Goal: Use online tool/utility: Utilize a website feature to perform a specific function

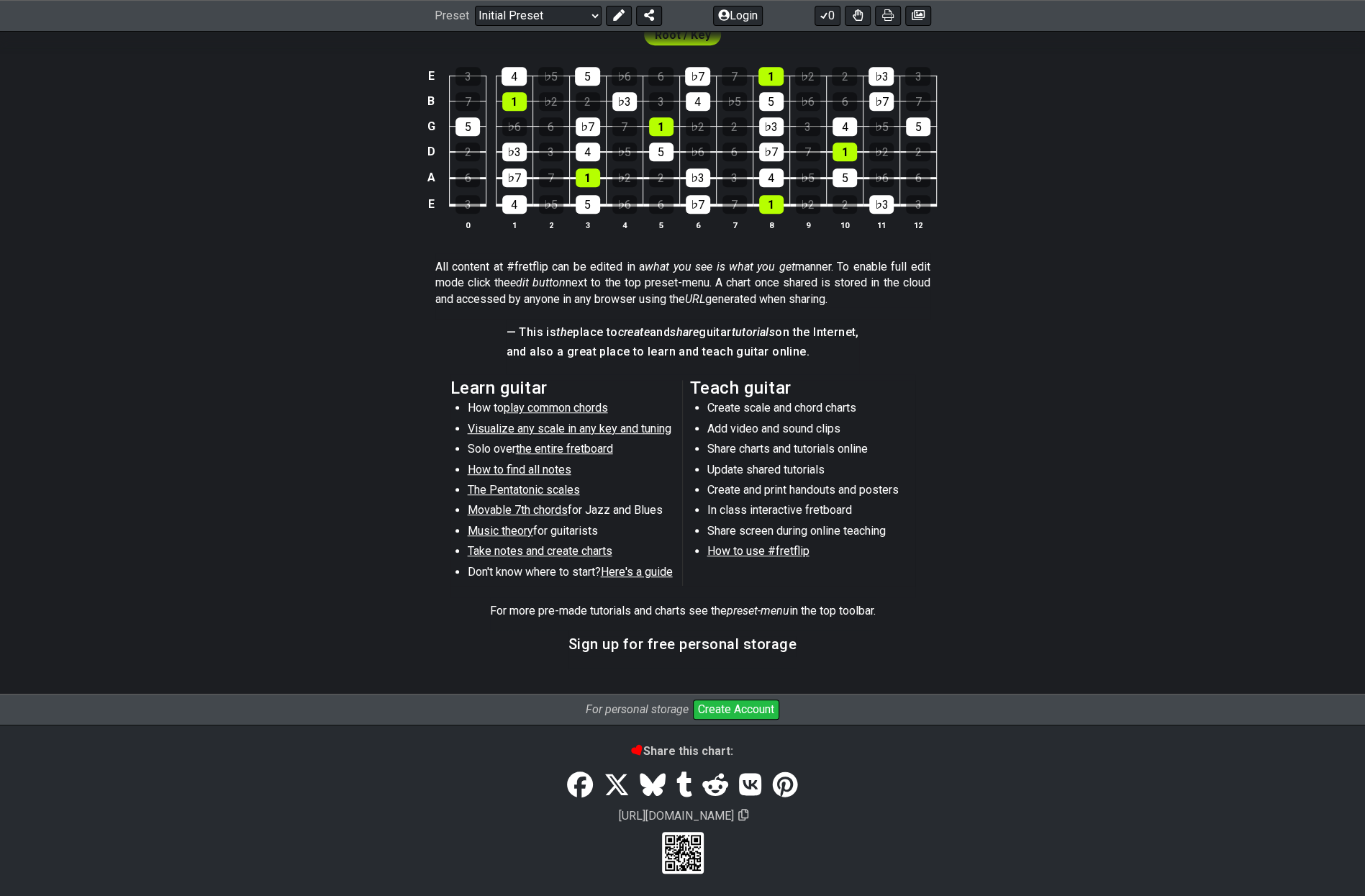
scroll to position [276, 0]
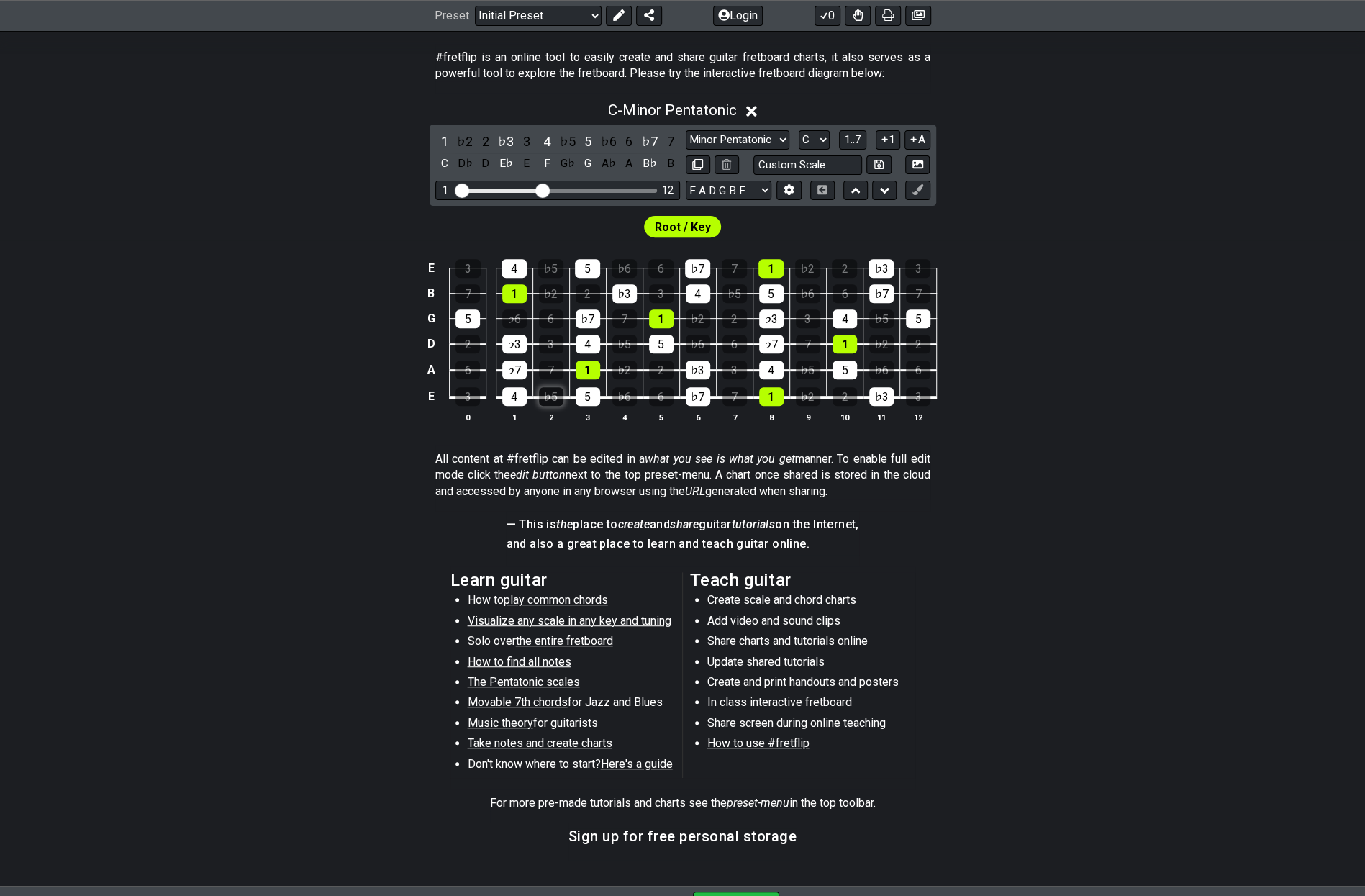
click at [551, 388] on div "♭5" at bounding box center [551, 396] width 24 height 19
click at [551, 398] on div "♭5" at bounding box center [551, 396] width 24 height 19
click at [513, 402] on div "4" at bounding box center [514, 396] width 24 height 19
click at [596, 392] on div "5" at bounding box center [588, 396] width 24 height 19
click at [593, 378] on td "5" at bounding box center [587, 384] width 37 height 27
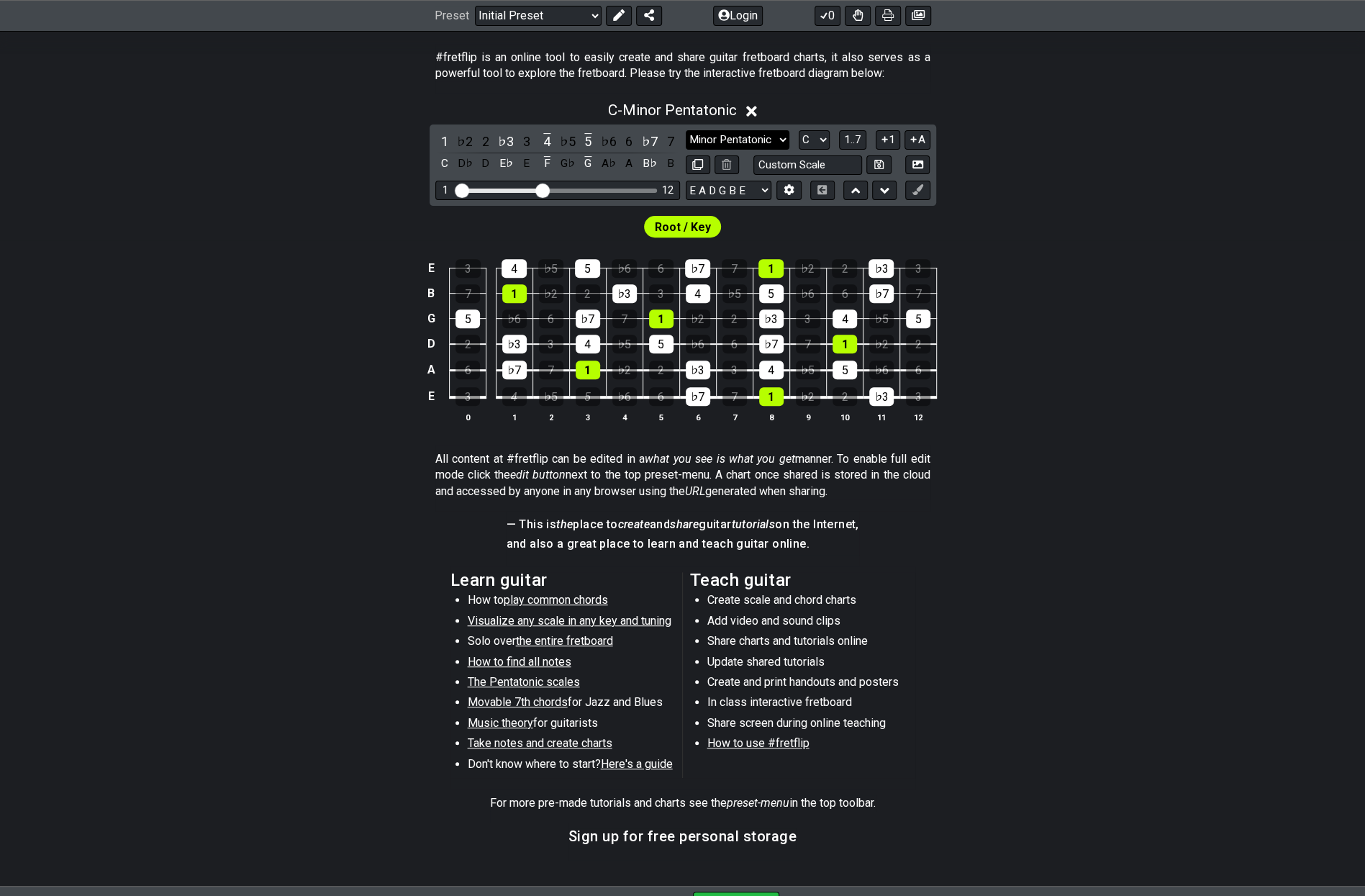
click at [711, 133] on select "Minor Pentatonic Click to edit Minor Pentatonic Major Pentatonic Minor Blues Ma…" at bounding box center [737, 140] width 104 height 19
select select "Click to edit"
click at [686, 131] on select "Minor Pentatonic Click to edit Minor Pentatonic Major Pentatonic Minor Blues Ma…" at bounding box center [737, 140] width 104 height 19
click at [727, 136] on select "Minor Pentatonic Click to edit Minor Pentatonic Major Pentatonic Minor Blues Ma…" at bounding box center [737, 140] width 104 height 19
click at [408, 164] on div "C - Click to edit 1 ♭2 2 ♭3 3 4 ♭5 5 ♭6 6 ♭7 7 C D♭ D E♭ E F G♭ G A♭ A B♭ B Min…" at bounding box center [682, 268] width 1365 height 350
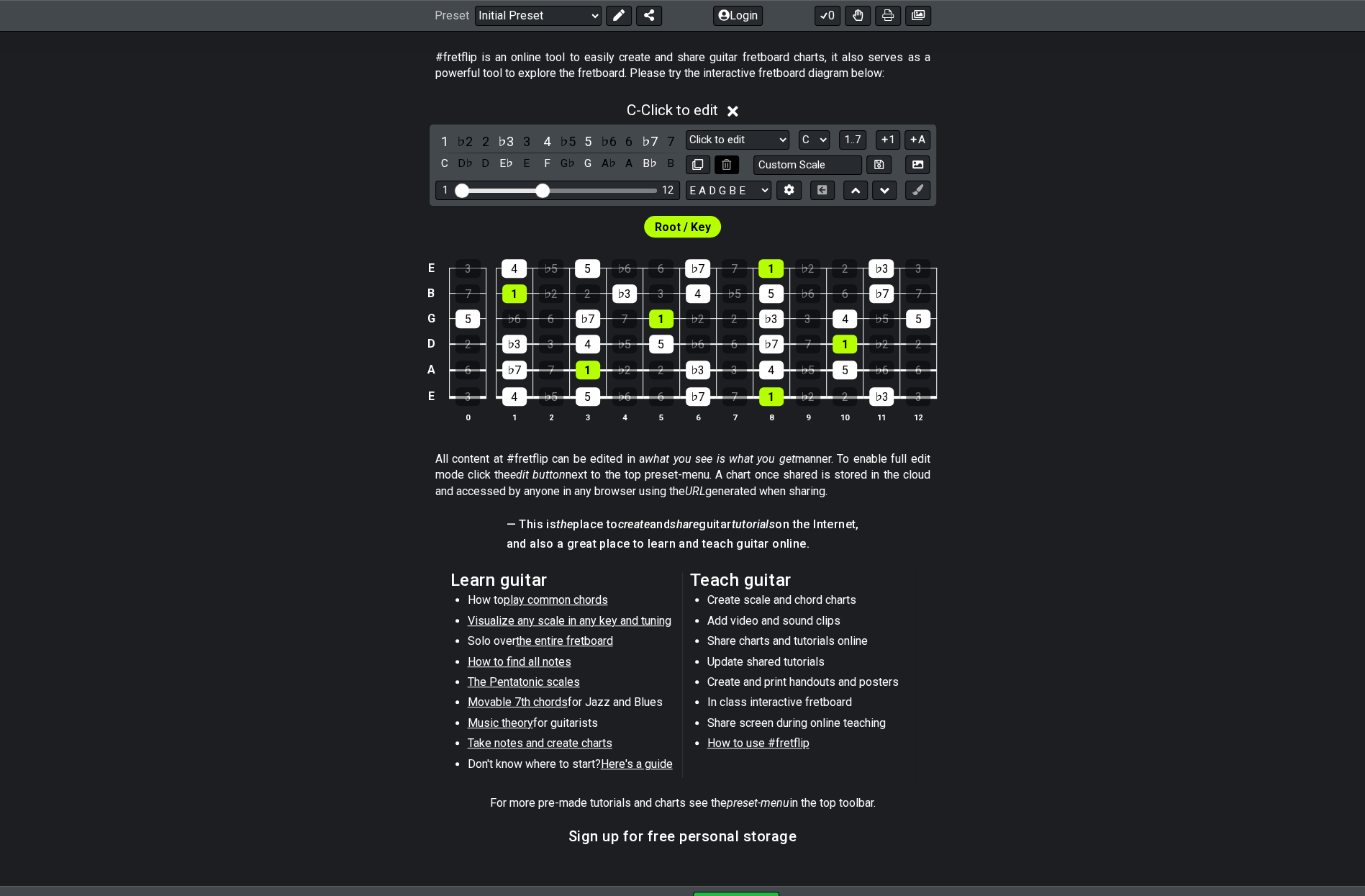
click at [728, 168] on icon at bounding box center [727, 164] width 10 height 10
click at [913, 166] on icon at bounding box center [918, 164] width 10 height 8
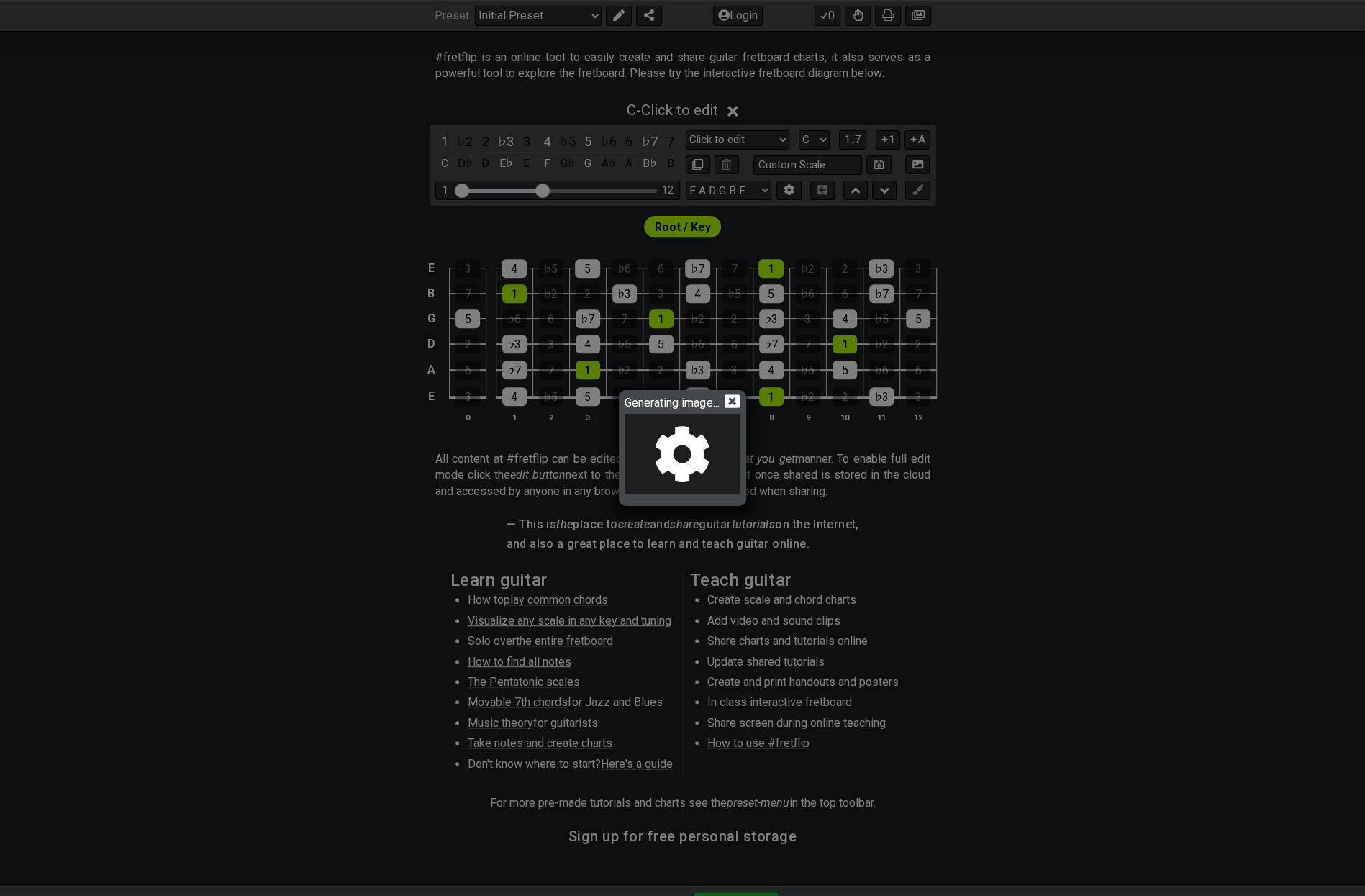
click at [729, 400] on icon at bounding box center [732, 400] width 15 height 14
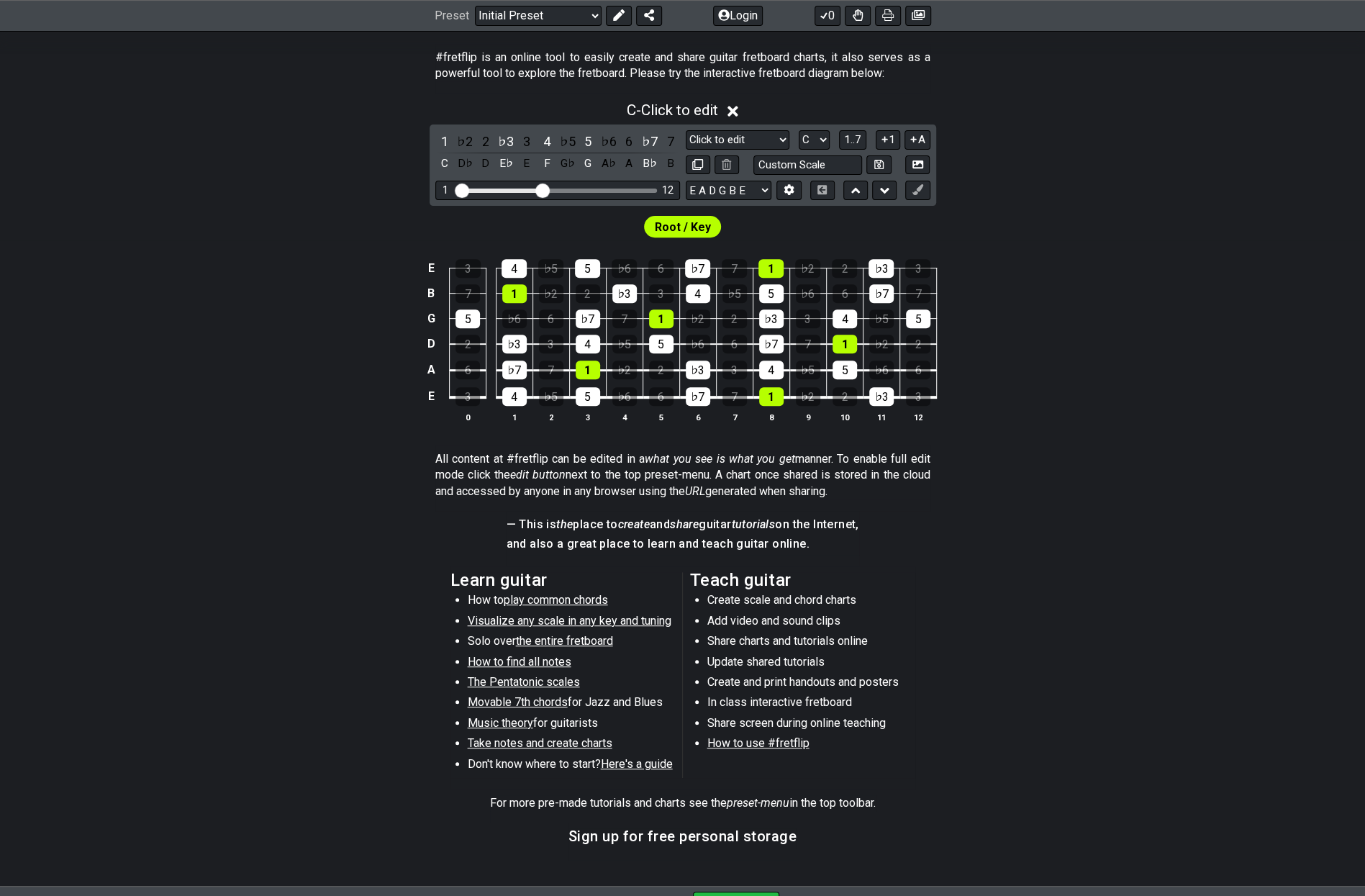
click at [529, 268] on td "1" at bounding box center [514, 280] width 37 height 25
click at [524, 268] on div "4" at bounding box center [514, 268] width 25 height 19
click at [520, 292] on div "1" at bounding box center [514, 293] width 24 height 19
click at [476, 314] on div "5" at bounding box center [467, 318] width 24 height 19
click at [587, 267] on div "5" at bounding box center [587, 268] width 25 height 19
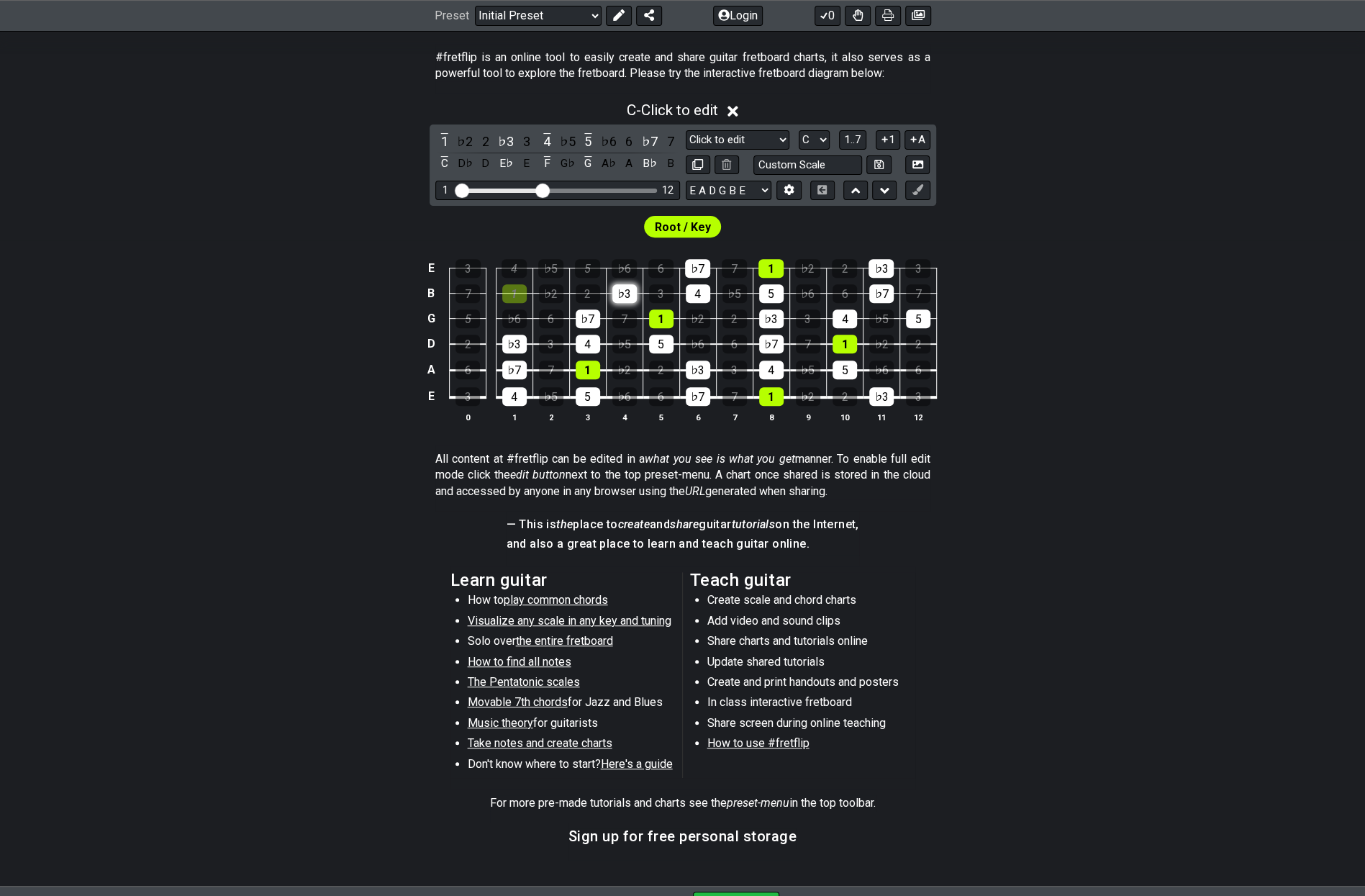
click at [619, 290] on div "♭3" at bounding box center [624, 293] width 24 height 19
click at [660, 316] on div "1" at bounding box center [662, 318] width 24 height 19
click at [660, 339] on div "5" at bounding box center [662, 343] width 24 height 19
click at [695, 270] on div "♭7" at bounding box center [697, 268] width 25 height 19
click at [695, 281] on td "4" at bounding box center [698, 280] width 37 height 25
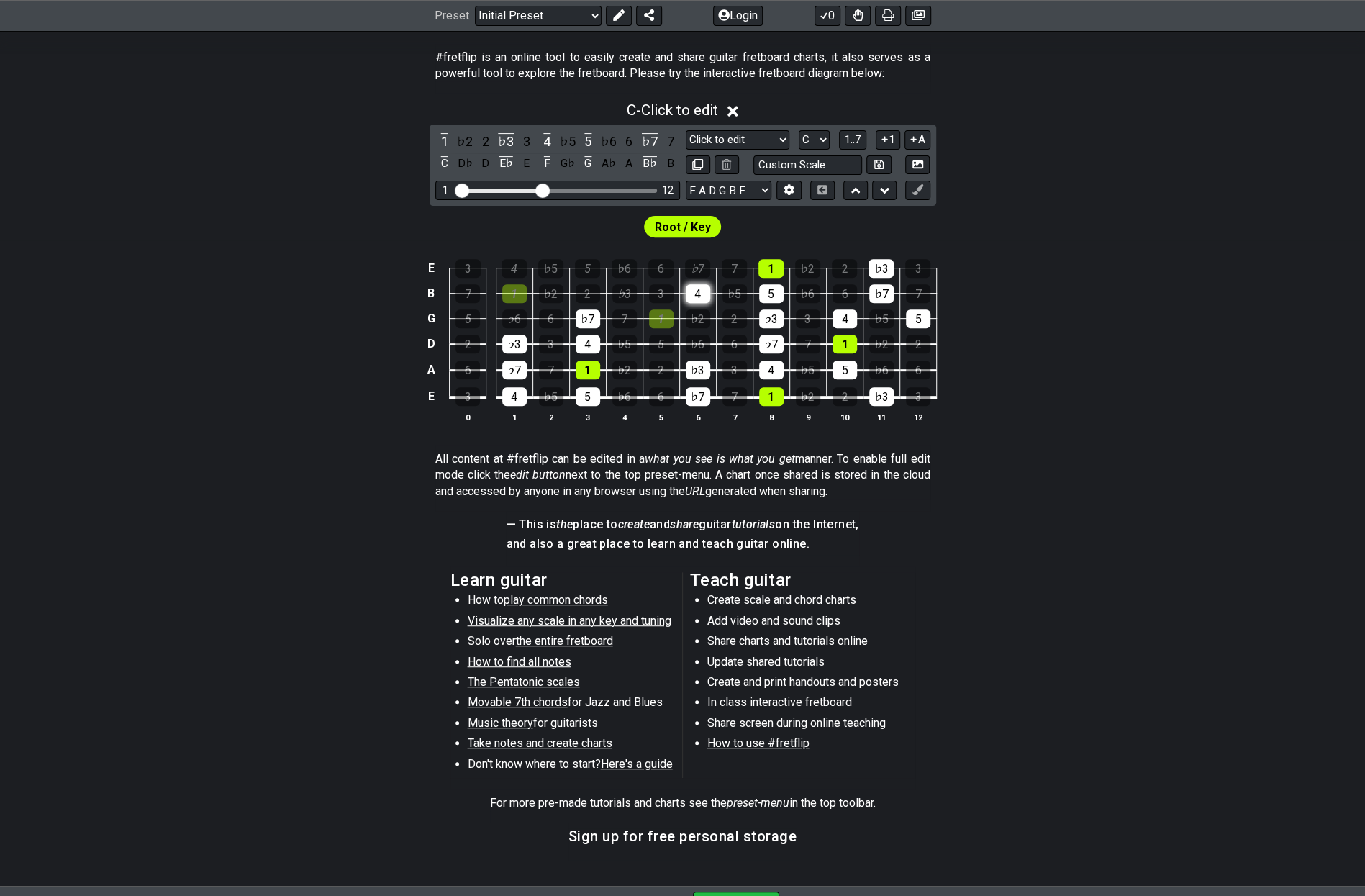
click at [700, 289] on div "4" at bounding box center [698, 293] width 24 height 19
drag, startPoint x: 770, startPoint y: 274, endPoint x: 777, endPoint y: 406, distance: 132.2
click at [767, 409] on tbody "E 3 4 ♭5 5 ♭6 6 ♭7 7 1 ♭2 2 ♭3 3 B 7 1 ♭2 2 ♭3 3 4 ♭5 5 ♭6 6 ♭7 7 G 5 ♭6 6 ♭7 7…" at bounding box center [679, 328] width 514 height 169
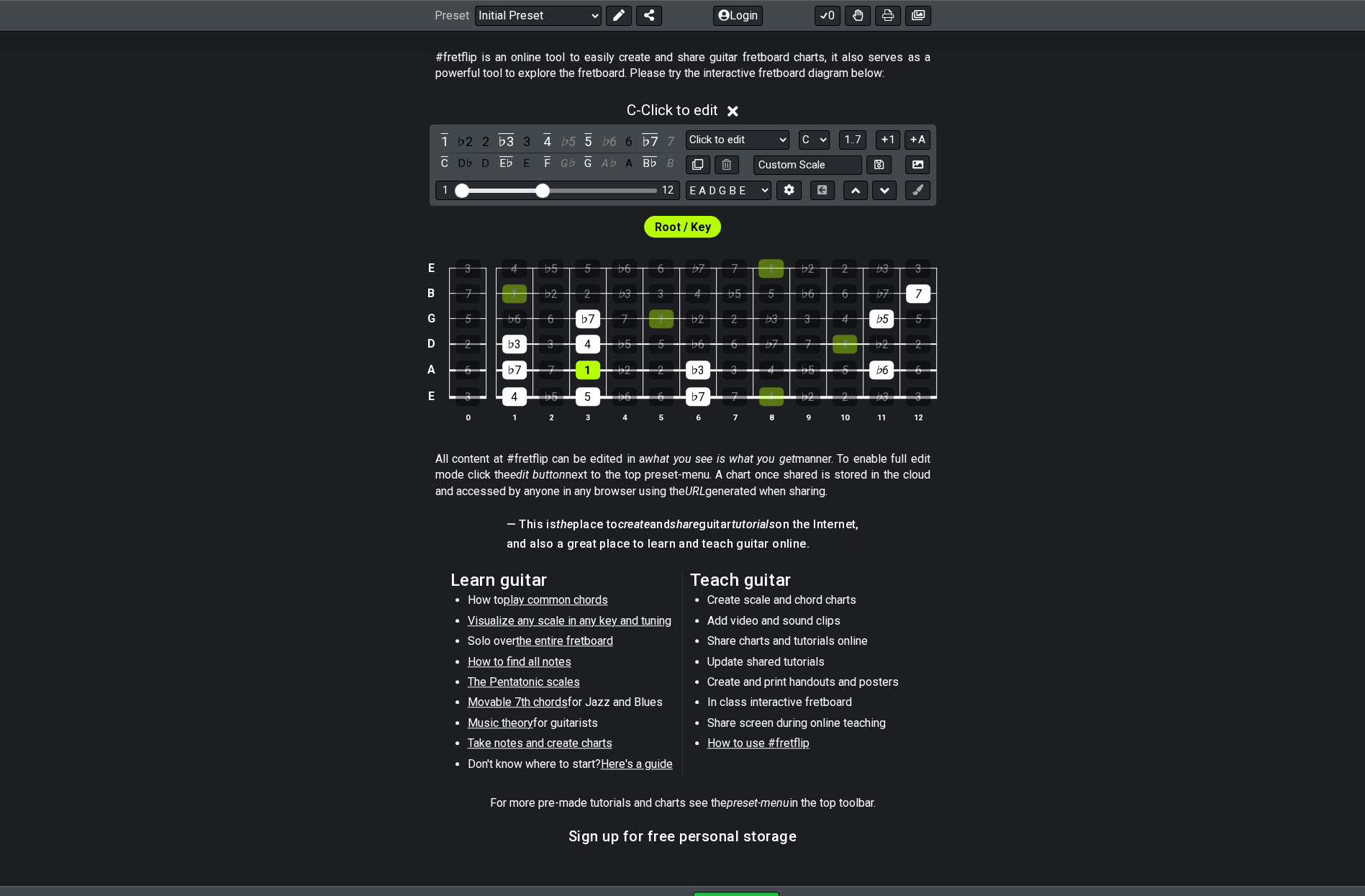
drag, startPoint x: 843, startPoint y: 310, endPoint x: 878, endPoint y: 354, distance: 56.2
click at [874, 361] on tbody "E 3 4 ♭5 5 ♭6 6 ♭7 7 1 ♭2 2 ♭3 3 B 7 1 ♭2 2 ♭3 3 4 ♭5 5 ♭6 6 ♭7 7 G 5 ♭6 6 ♭7 7…" at bounding box center [679, 328] width 514 height 169
click at [886, 305] on td "♭5" at bounding box center [882, 305] width 37 height 25
click at [907, 300] on tbody "E 3 4 ♭5 5 ♭6 6 ♭7 7 1 ♭2 2 ♭3 3 B 7 1 ♭2 2 ♭3 3 4 ♭5 5 ♭6 6 ♭7 7 G 5 ♭6 6 ♭7 7…" at bounding box center [679, 328] width 514 height 169
click at [886, 319] on div "♭5" at bounding box center [882, 318] width 24 height 19
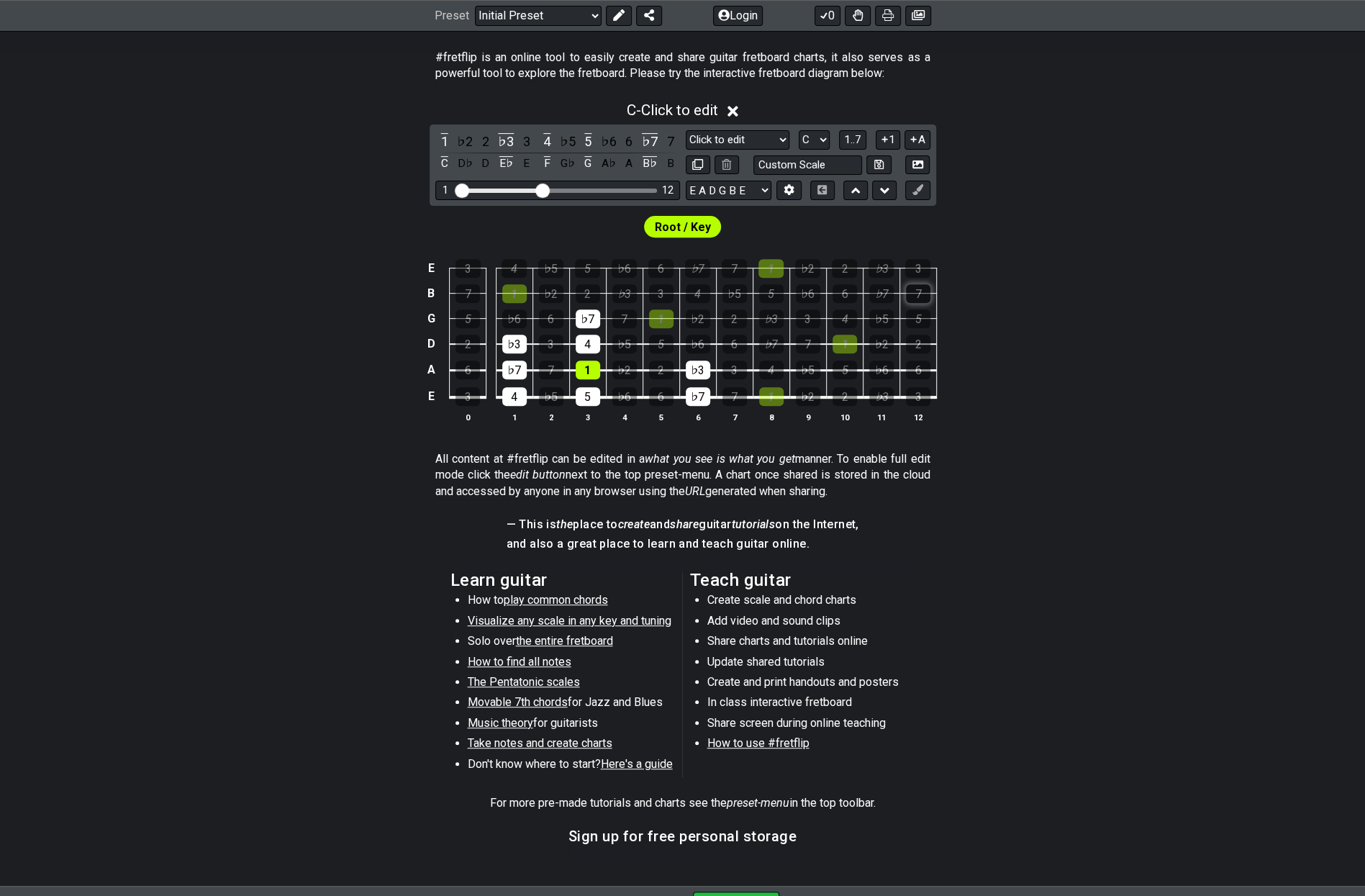
click at [919, 296] on div "7" at bounding box center [918, 293] width 24 height 19
drag, startPoint x: 697, startPoint y: 365, endPoint x: 695, endPoint y: 395, distance: 30.1
click at [695, 395] on tbody "E 3 4 ♭5 5 ♭6 6 ♭7 7 1 ♭2 2 ♭3 3 B 7 1 ♭2 2 ♭3 3 4 ♭5 5 ♭6 6 ♭7 7 G 5 ♭6 6 ♭7 7…" at bounding box center [679, 328] width 514 height 169
drag, startPoint x: 586, startPoint y: 318, endPoint x: 593, endPoint y: 399, distance: 81.3
click at [593, 399] on tbody "E 3 4 ♭5 5 ♭6 6 ♭7 7 1 ♭2 2 ♭3 3 B 7 1 ♭2 2 ♭3 3 4 ♭5 5 ♭6 6 ♭7 7 G 5 ♭6 6 ♭7 7…" at bounding box center [679, 328] width 514 height 169
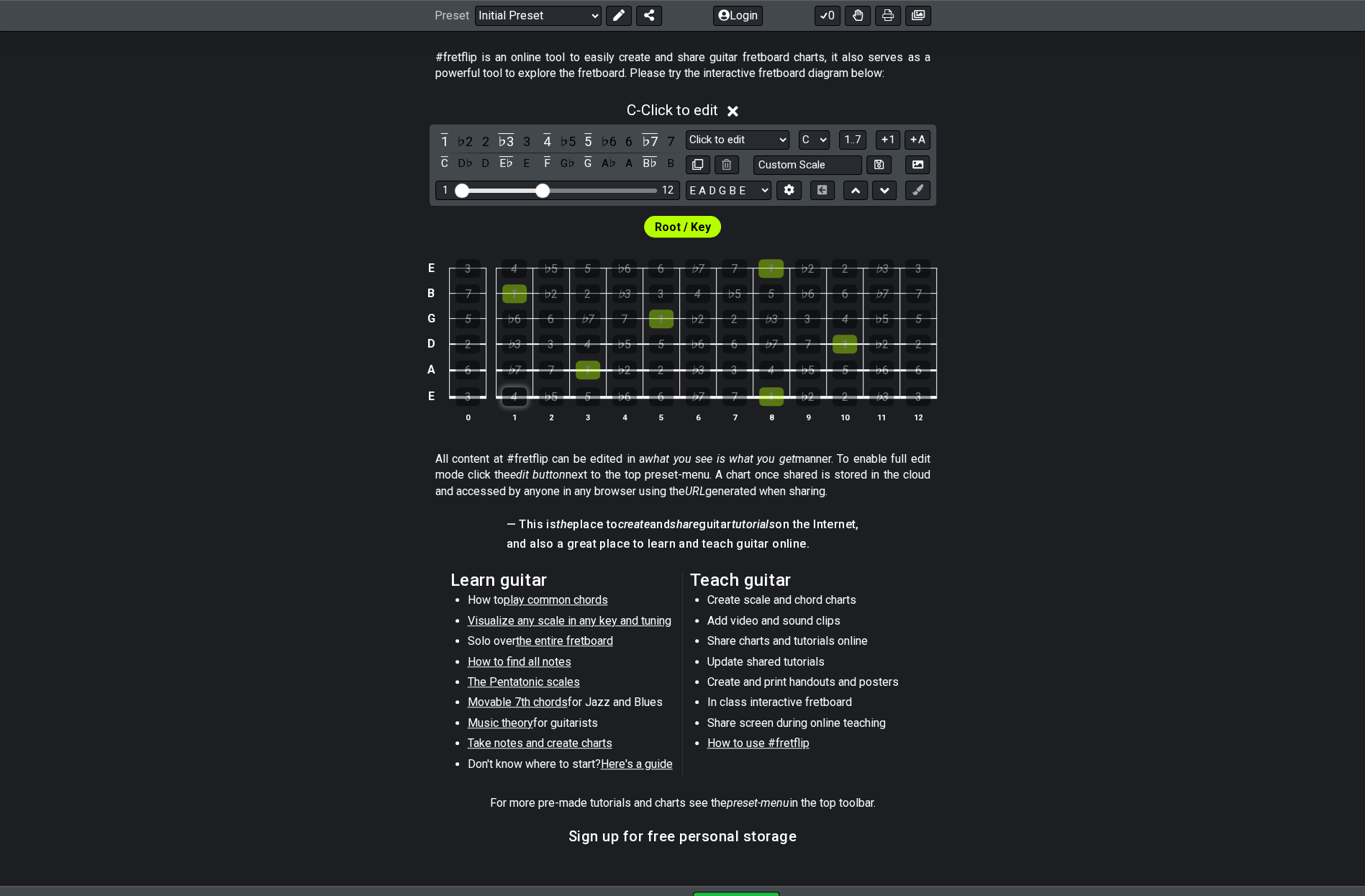
drag, startPoint x: 514, startPoint y: 342, endPoint x: 514, endPoint y: 394, distance: 52.0
click at [514, 394] on tbody "E 3 4 ♭5 5 ♭6 6 ♭7 7 1 ♭2 2 ♭3 3 B 7 1 ♭2 2 ♭3 3 4 ♭5 5 ♭6 6 ♭7 7 G 5 ♭6 6 ♭7 7…" at bounding box center [679, 328] width 514 height 169
click at [517, 139] on div "3" at bounding box center [526, 141] width 19 height 19
click at [512, 139] on div "♭3" at bounding box center [505, 141] width 19 height 19
click at [523, 138] on div "3" at bounding box center [526, 141] width 19 height 19
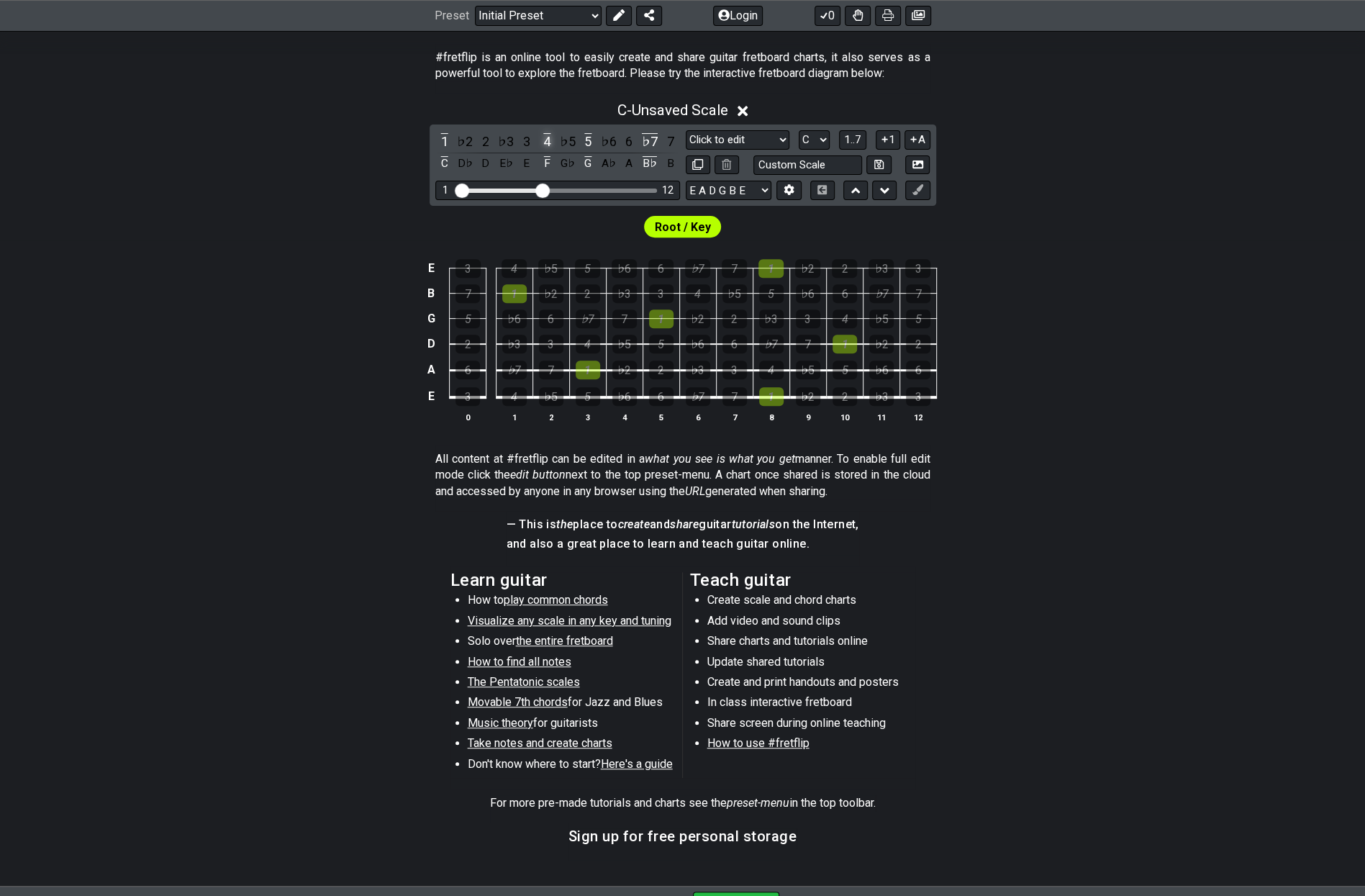
click at [549, 139] on div "4" at bounding box center [546, 141] width 19 height 19
click at [595, 141] on div "5" at bounding box center [587, 141] width 19 height 19
click at [656, 136] on div "♭7" at bounding box center [649, 141] width 19 height 19
click at [435, 144] on div "1" at bounding box center [444, 141] width 19 height 19
click at [774, 135] on select "Minor Pentatonic Click to edit Minor Pentatonic Major Pentatonic Minor Blues Ma…" at bounding box center [737, 140] width 104 height 19
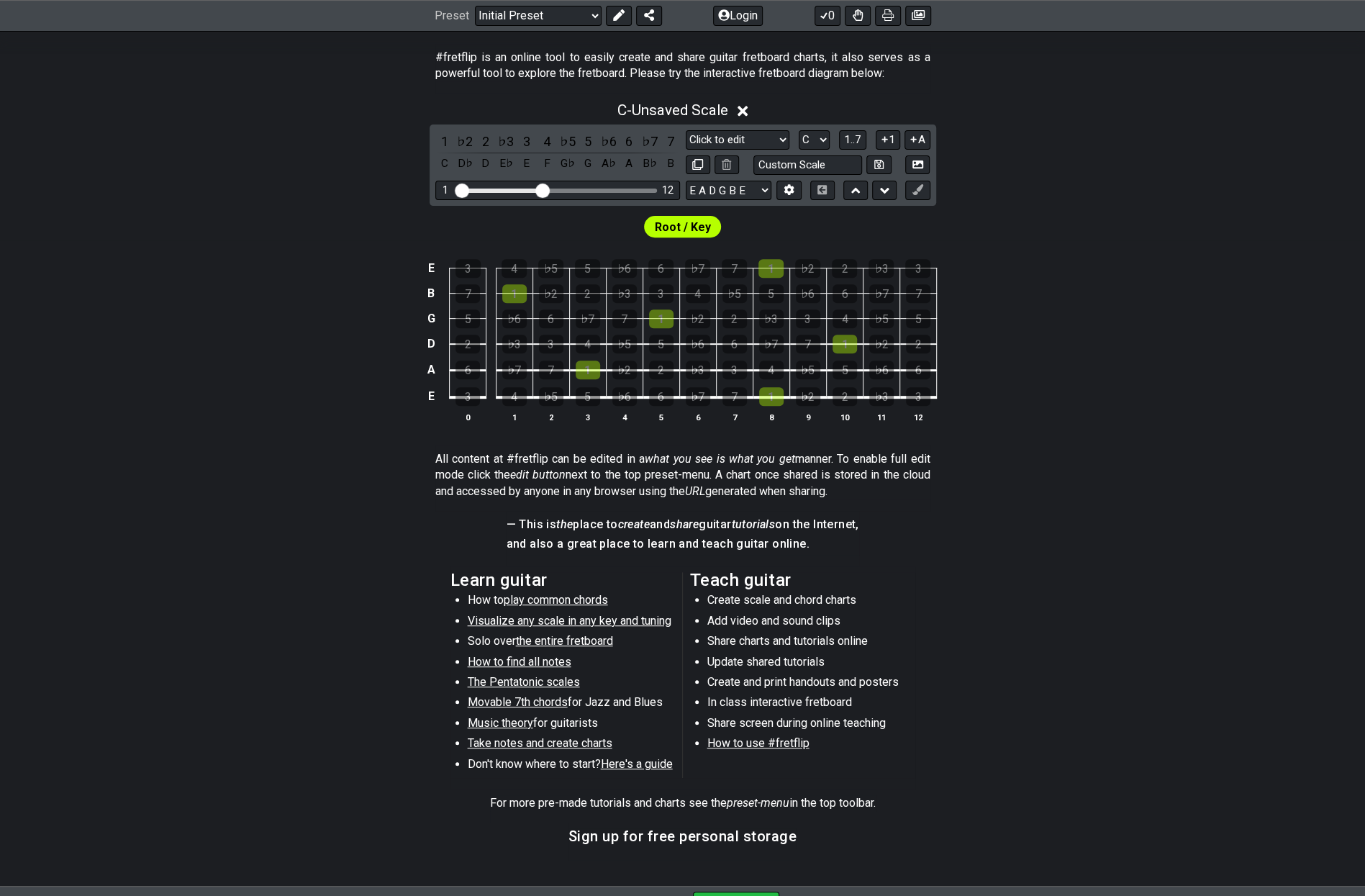
click at [1064, 142] on div "C - Unsaved Scale 1 ♭2 2 ♭3 3 4 ♭5 5 ♭6 6 ♭7 7 C D♭ D E♭ E F G♭ G A♭ A B♭ B Min…" at bounding box center [682, 268] width 1365 height 350
click at [846, 137] on span "1..7" at bounding box center [853, 139] width 17 height 13
click at [894, 138] on button "1" at bounding box center [888, 140] width 24 height 19
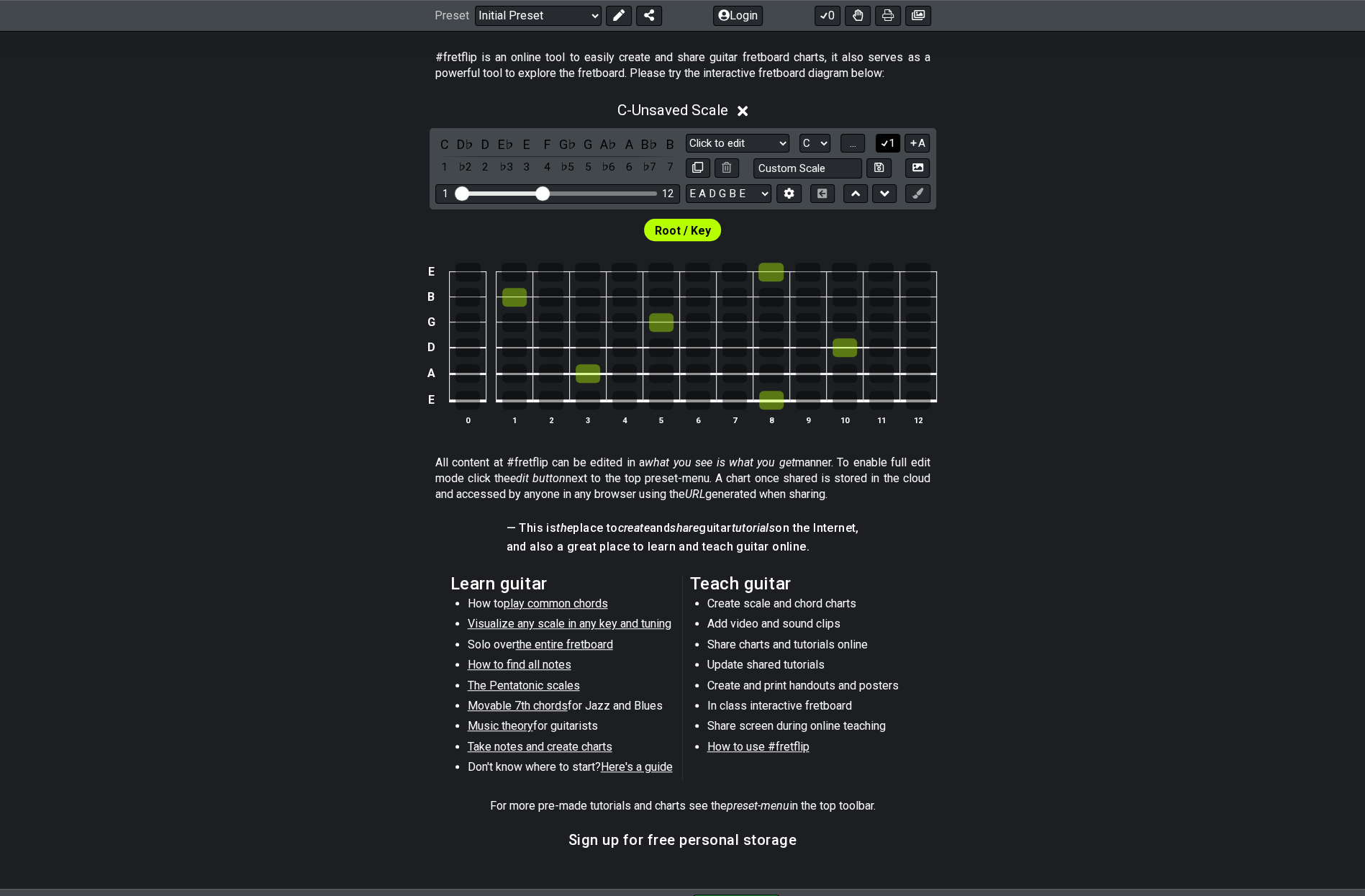
click at [894, 138] on button "1" at bounding box center [888, 143] width 24 height 19
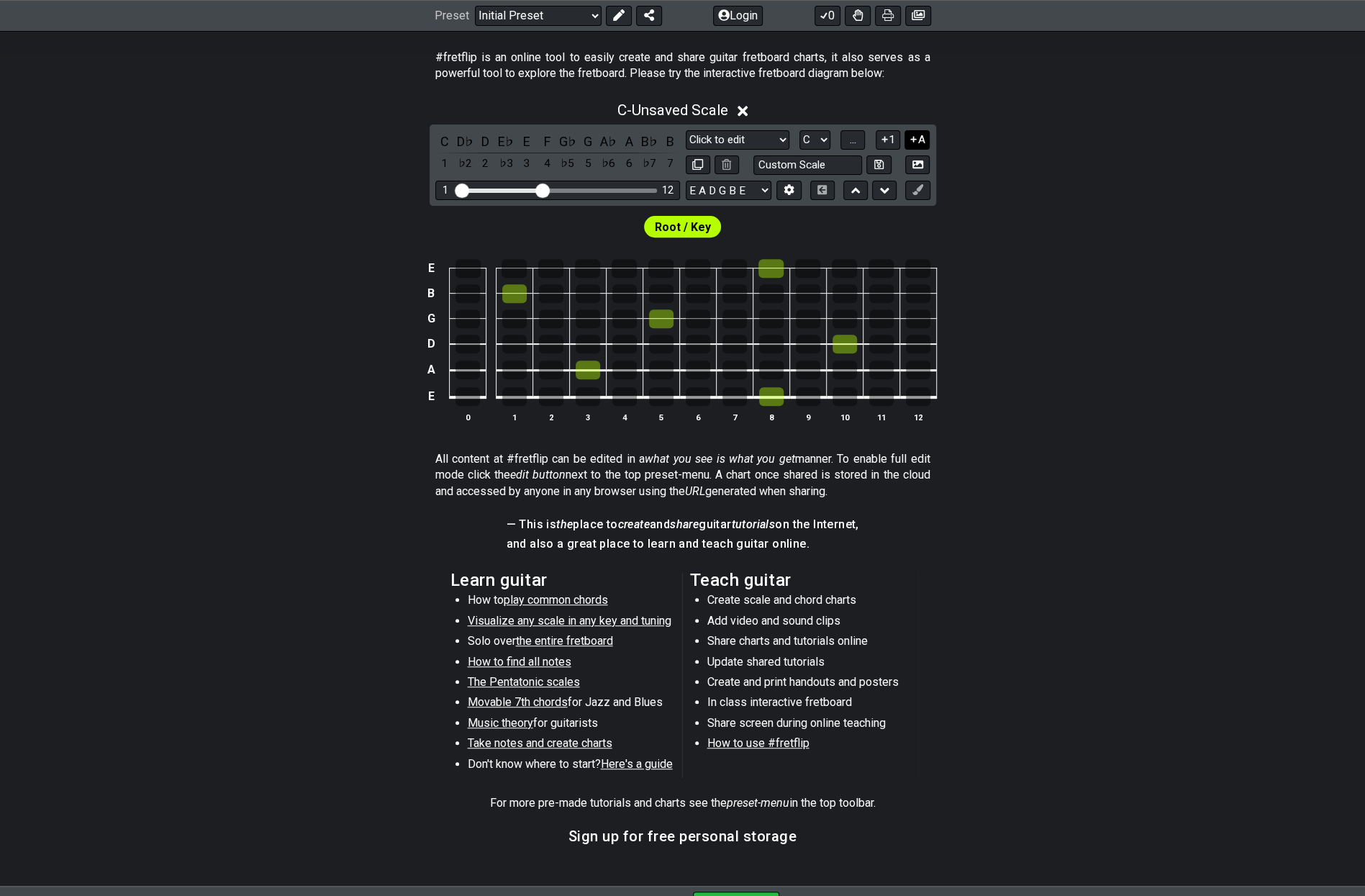
click at [902, 138] on div "1 A" at bounding box center [903, 140] width 55 height 19
click at [917, 140] on icon at bounding box center [913, 139] width 14 height 10
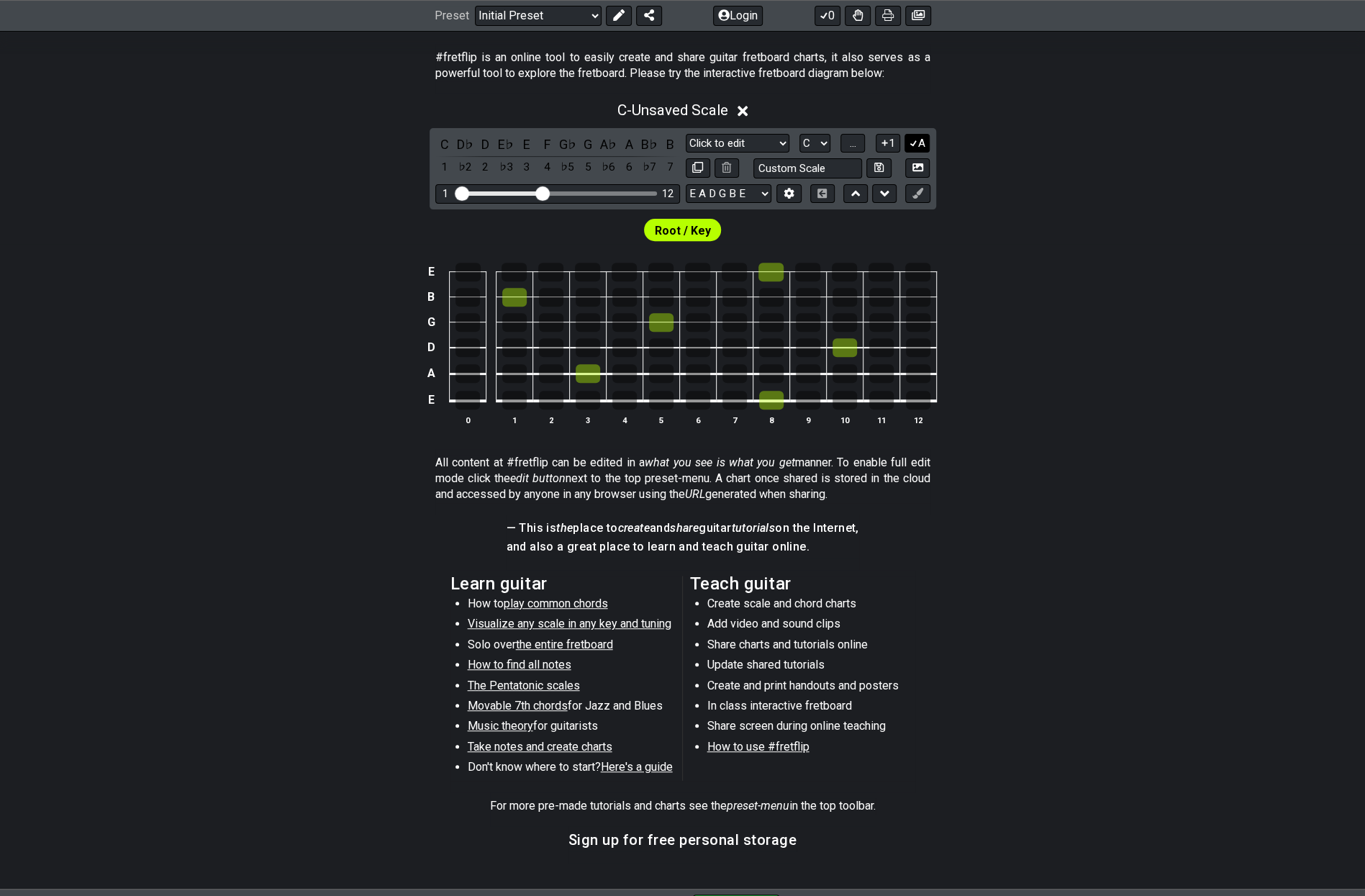
click at [917, 140] on icon at bounding box center [914, 143] width 8 height 6
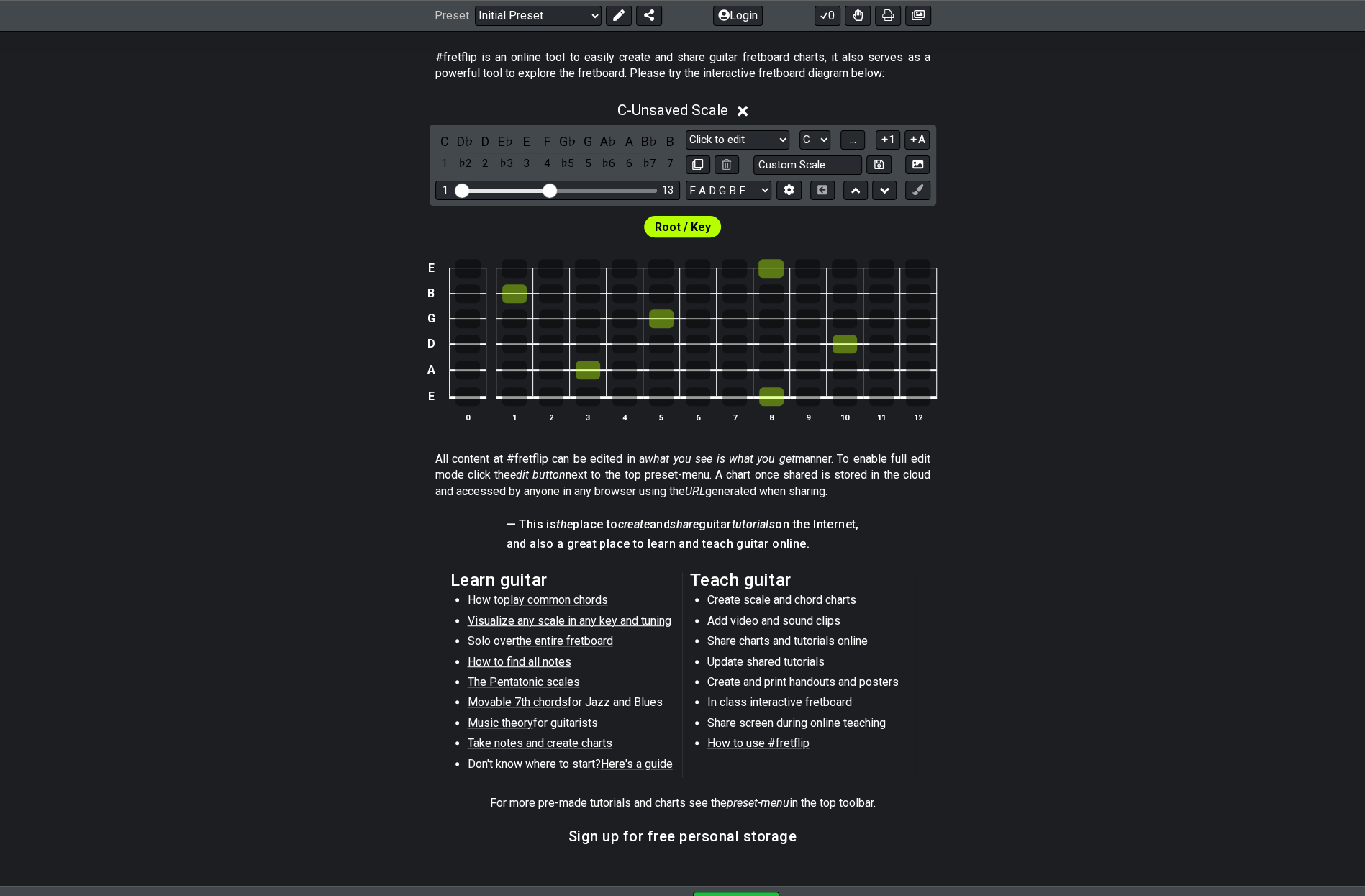
drag, startPoint x: 539, startPoint y: 186, endPoint x: 547, endPoint y: 186, distance: 8.0
click at [547, 189] on input "Visible fret range" at bounding box center [558, 189] width 205 height 0
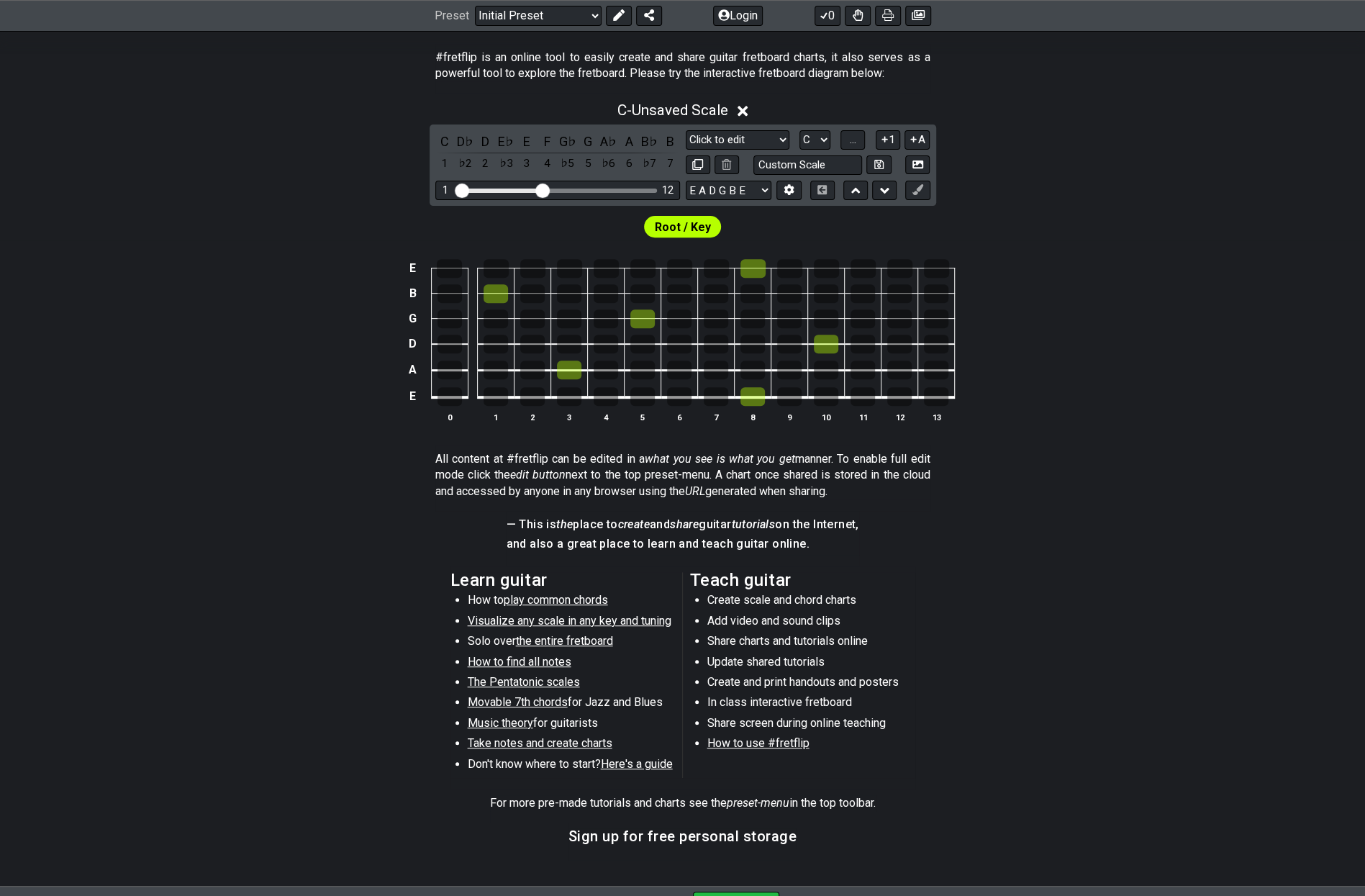
click at [542, 189] on input "Visible fret range" at bounding box center [558, 189] width 205 height 0
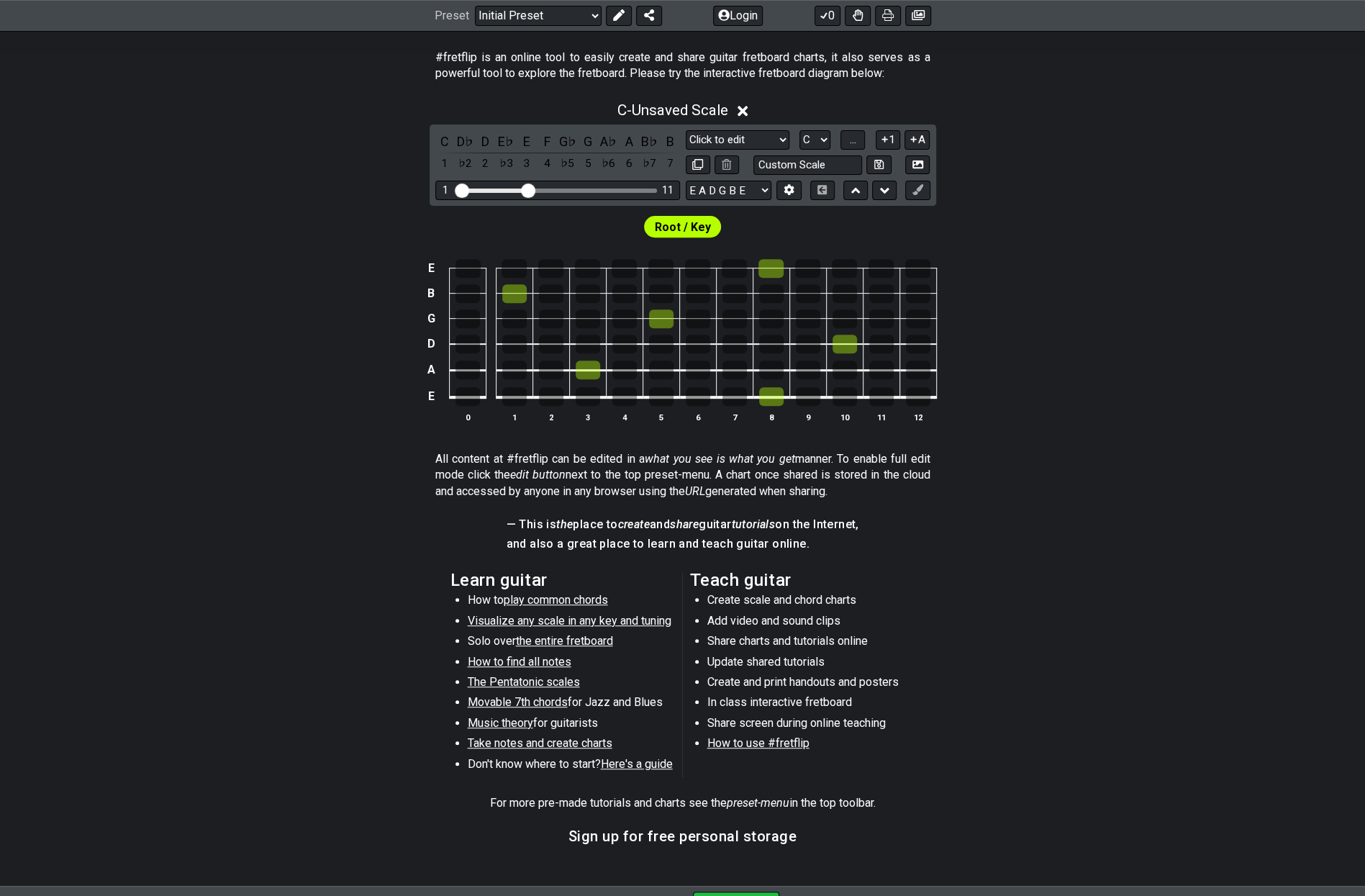
drag, startPoint x: 542, startPoint y: 188, endPoint x: 529, endPoint y: 189, distance: 13.0
click at [529, 189] on input "Visible fret range" at bounding box center [558, 189] width 205 height 0
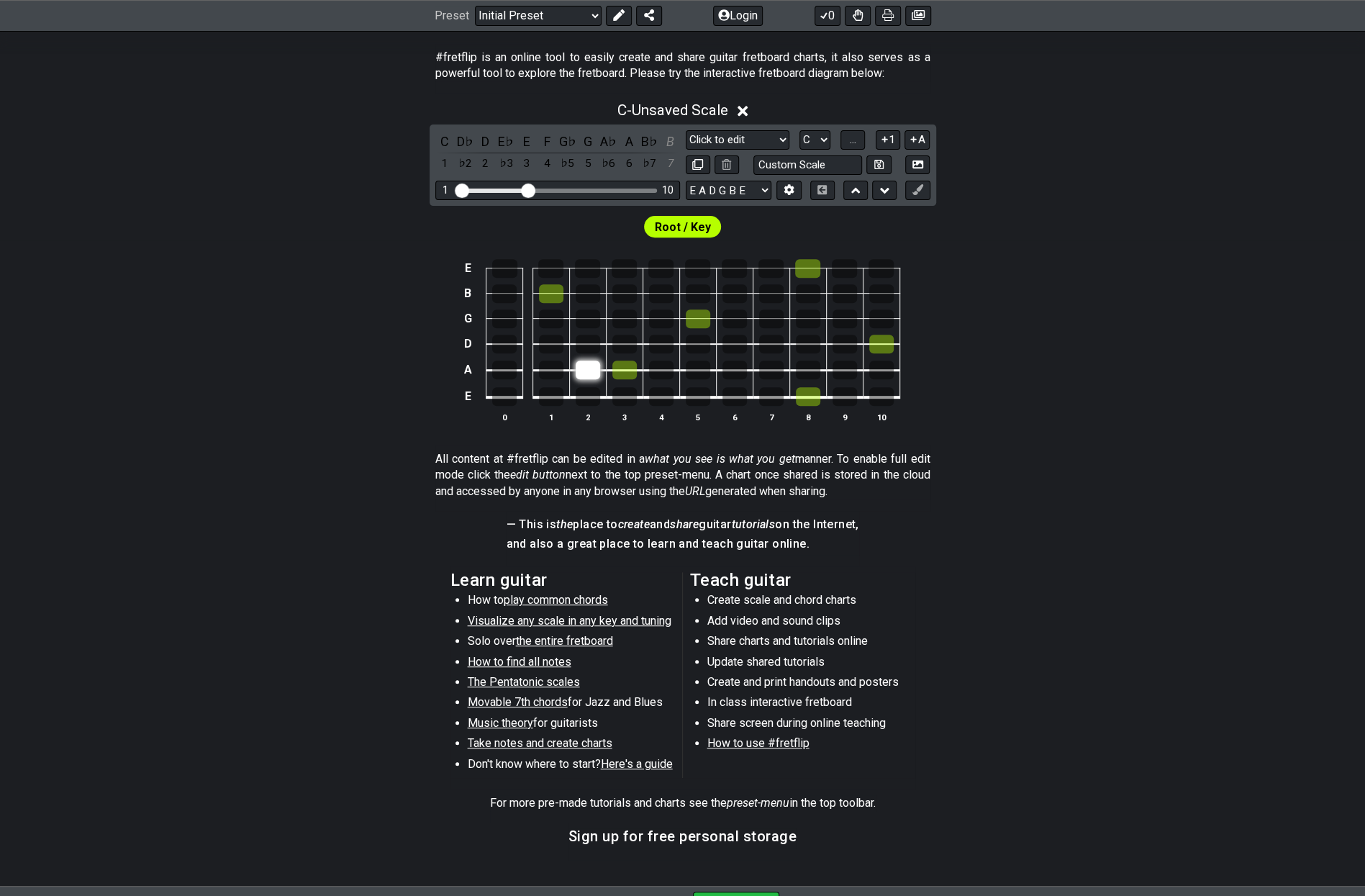
click at [597, 365] on div at bounding box center [588, 369] width 24 height 19
click at [826, 136] on select "A♭ A A♯ B♭ B C C♯ D♭ D D♯ E♭ E F F♯ G♭ G G♯" at bounding box center [815, 140] width 31 height 19
drag, startPoint x: 999, startPoint y: 136, endPoint x: 983, endPoint y: 133, distance: 16.3
click at [999, 136] on div "C - Unsaved Scale C D♭ D E♭ E F G♭ G A♭ A B♭ B 1 ♭2 2 ♭3 3 4 ♭5 5 ♭6 6 ♭7 7 Min…" at bounding box center [682, 268] width 1365 height 350
click at [668, 142] on div "B" at bounding box center [670, 141] width 19 height 19
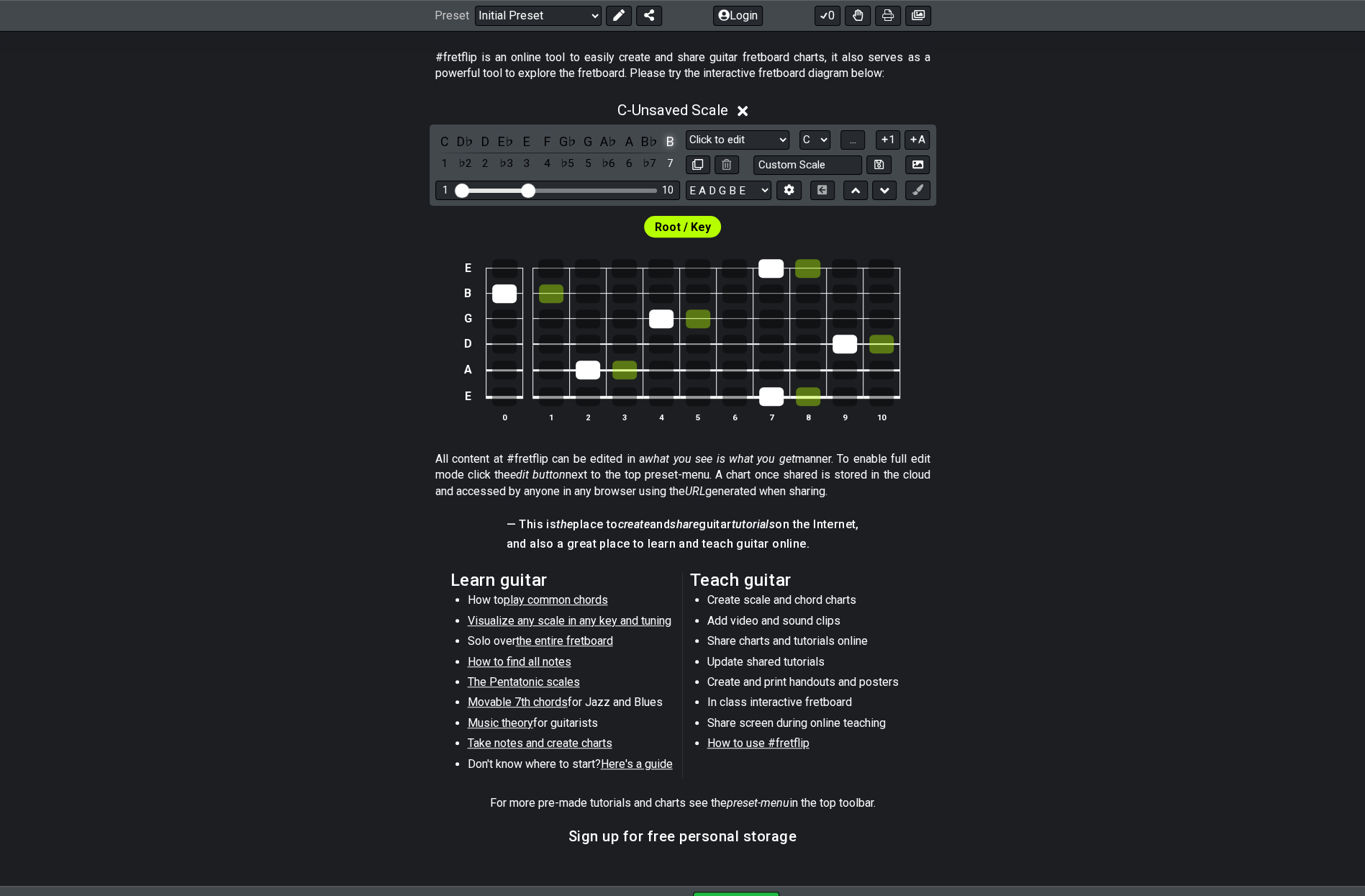
click at [668, 142] on div "B" at bounding box center [670, 141] width 19 height 19
click at [488, 142] on div "D" at bounding box center [485, 141] width 19 height 19
click at [502, 142] on div "E♭" at bounding box center [505, 141] width 19 height 19
click at [677, 160] on div "7" at bounding box center [670, 164] width 19 height 19
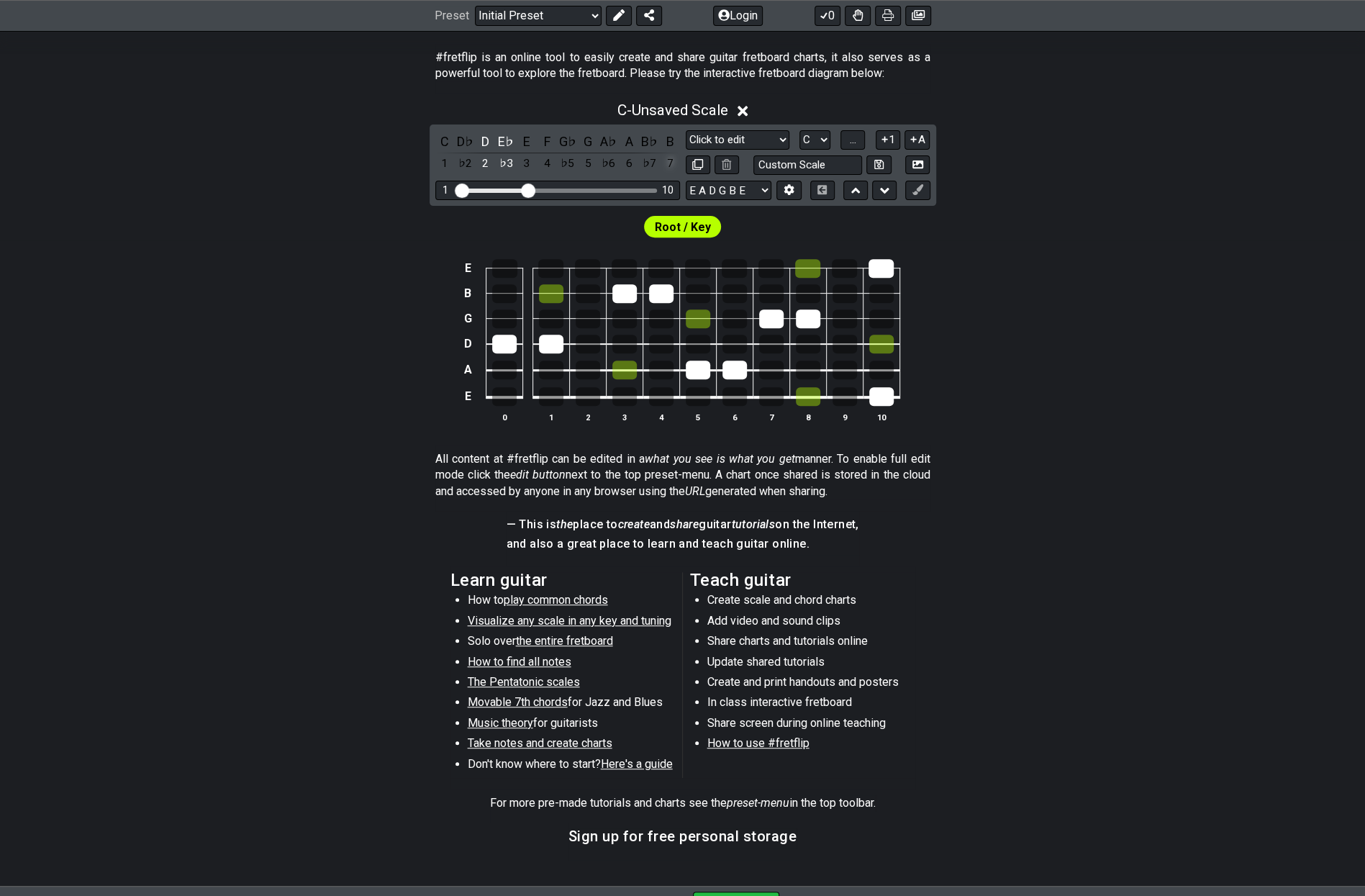
click at [677, 160] on div "7" at bounding box center [670, 164] width 19 height 19
click at [830, 135] on select "A♭ A A♯ B♭ B C C♯ D♭ D D♯ E♭ E F F♯ G♭ G G♯" at bounding box center [815, 140] width 31 height 19
select select "B"
click at [799, 131] on select "A♭ A A♯ B♭ B C C♯ D♭ D D♯ E♭ E F F♯ G♭ G G♯" at bounding box center [815, 140] width 31 height 19
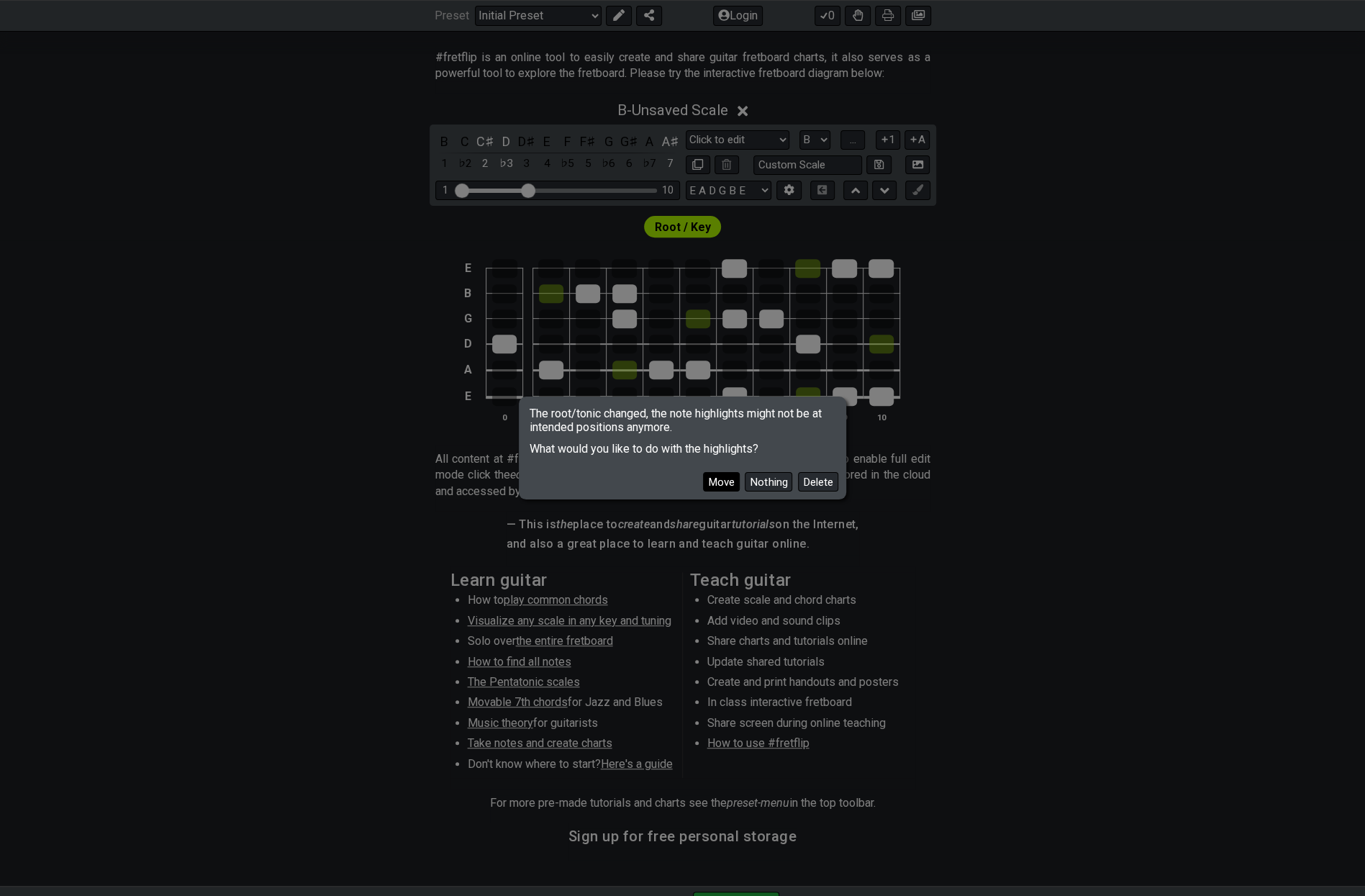
click at [723, 479] on button "Move" at bounding box center [722, 482] width 37 height 19
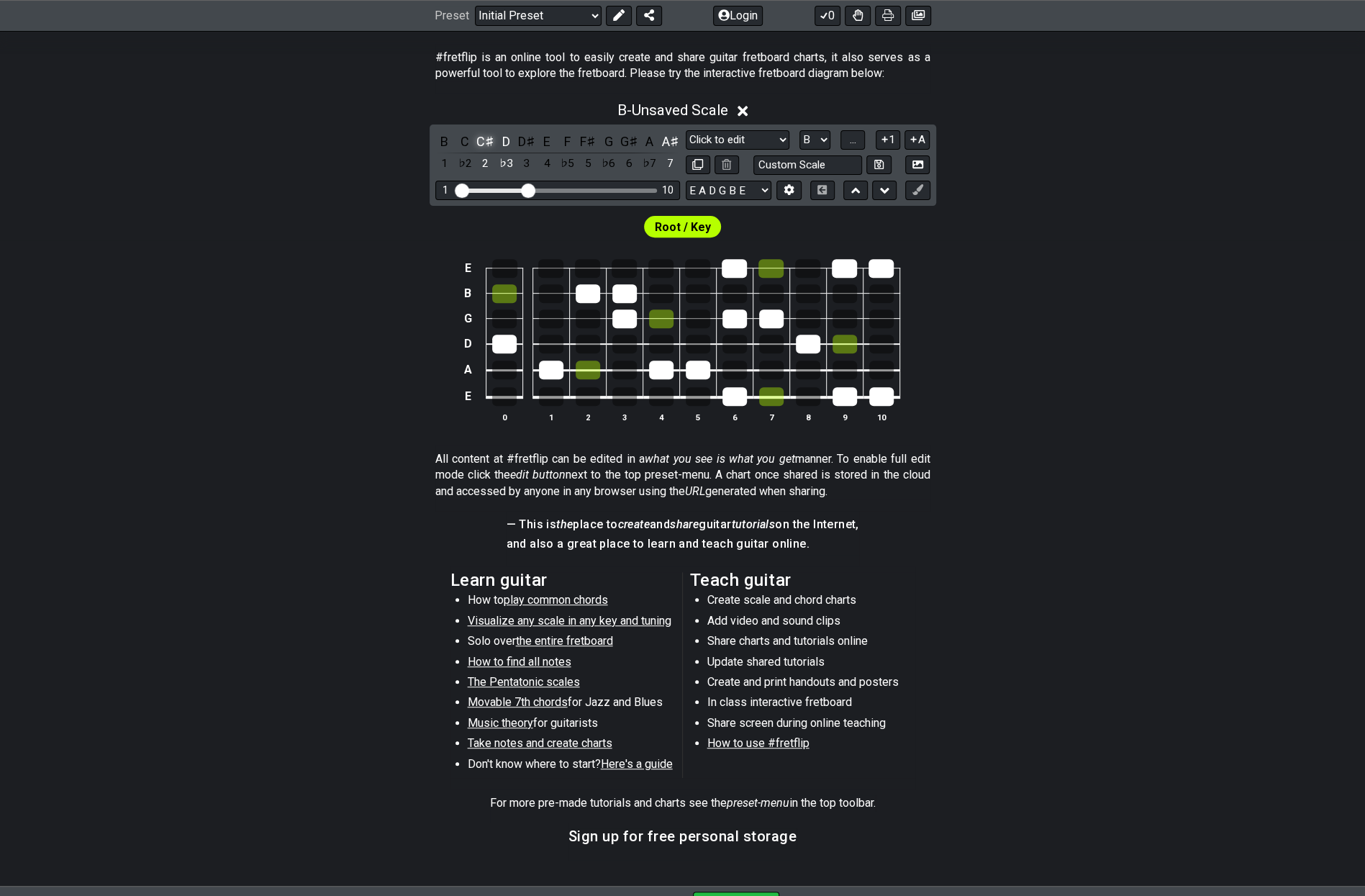
click at [483, 139] on div "C♯" at bounding box center [485, 141] width 19 height 19
click at [505, 141] on div "D" at bounding box center [505, 141] width 19 height 19
click at [446, 140] on div "B" at bounding box center [444, 141] width 19 height 19
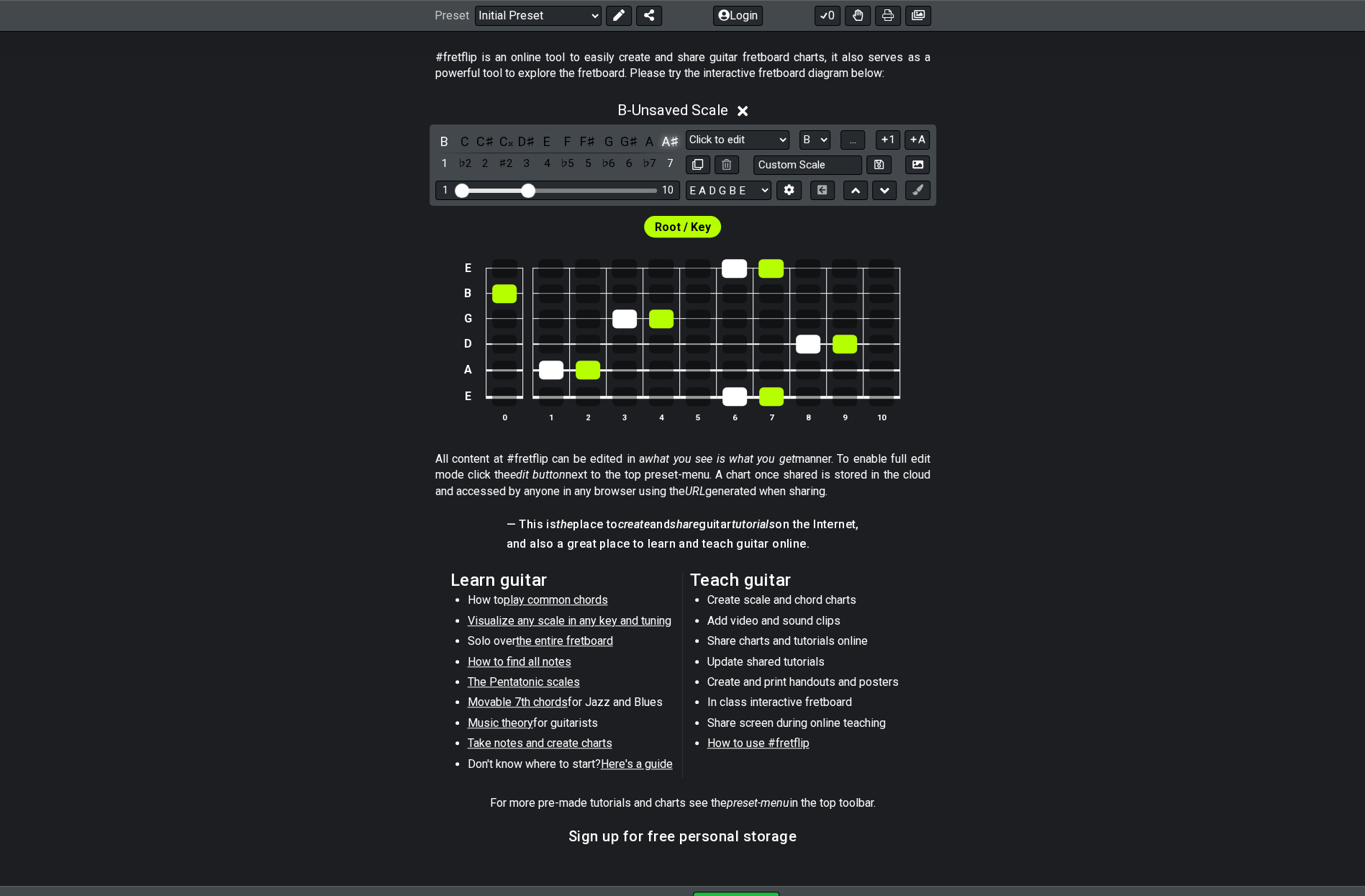
click at [668, 138] on div "A♯" at bounding box center [670, 141] width 19 height 19
click at [841, 161] on input "text" at bounding box center [808, 165] width 110 height 19
click at [832, 160] on input "text" at bounding box center [808, 165] width 110 height 19
type input "Custom Scale"
click at [853, 142] on span "..." at bounding box center [853, 139] width 6 height 13
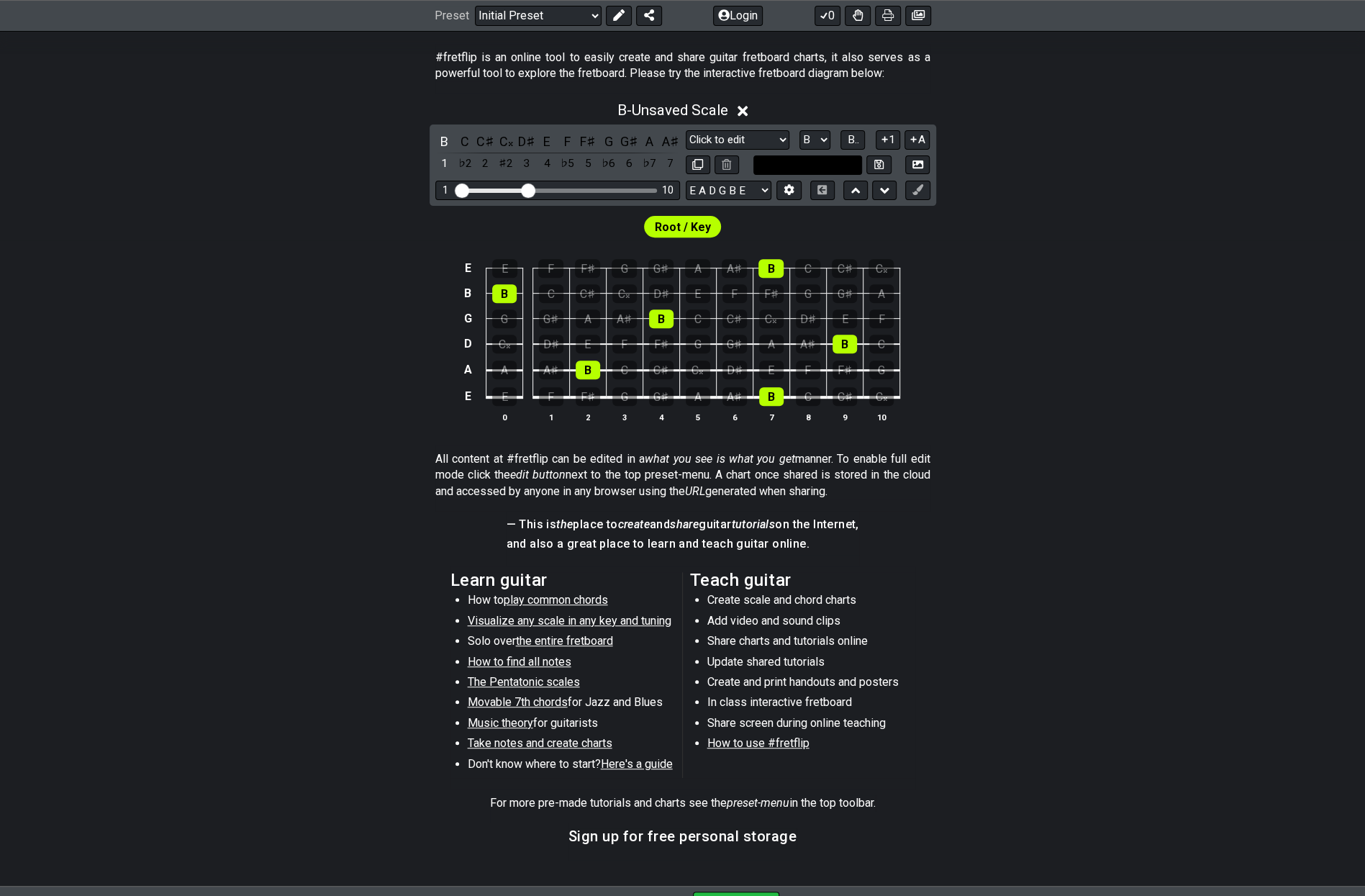
click at [832, 156] on input "text" at bounding box center [808, 165] width 110 height 19
type input "b d d# f# g"
click at [505, 145] on div "C𝄪" at bounding box center [505, 141] width 19 height 19
click at [529, 144] on div "D♯" at bounding box center [526, 141] width 19 height 19
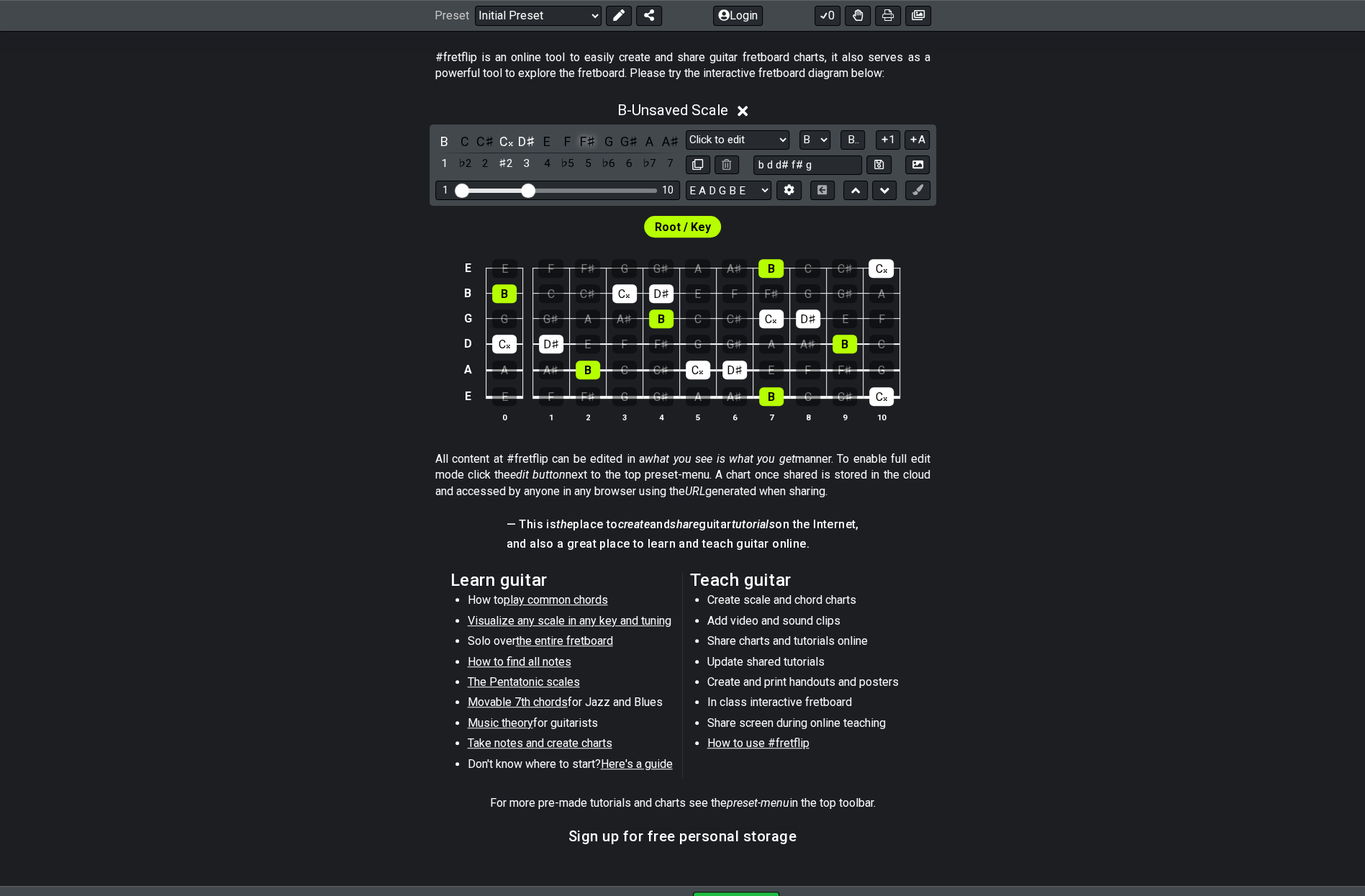
click at [588, 144] on div "F♯" at bounding box center [587, 141] width 19 height 19
click at [608, 144] on div "G" at bounding box center [608, 141] width 19 height 19
click at [728, 396] on div "A♯" at bounding box center [735, 396] width 24 height 19
click at [695, 396] on div "A" at bounding box center [698, 396] width 24 height 19
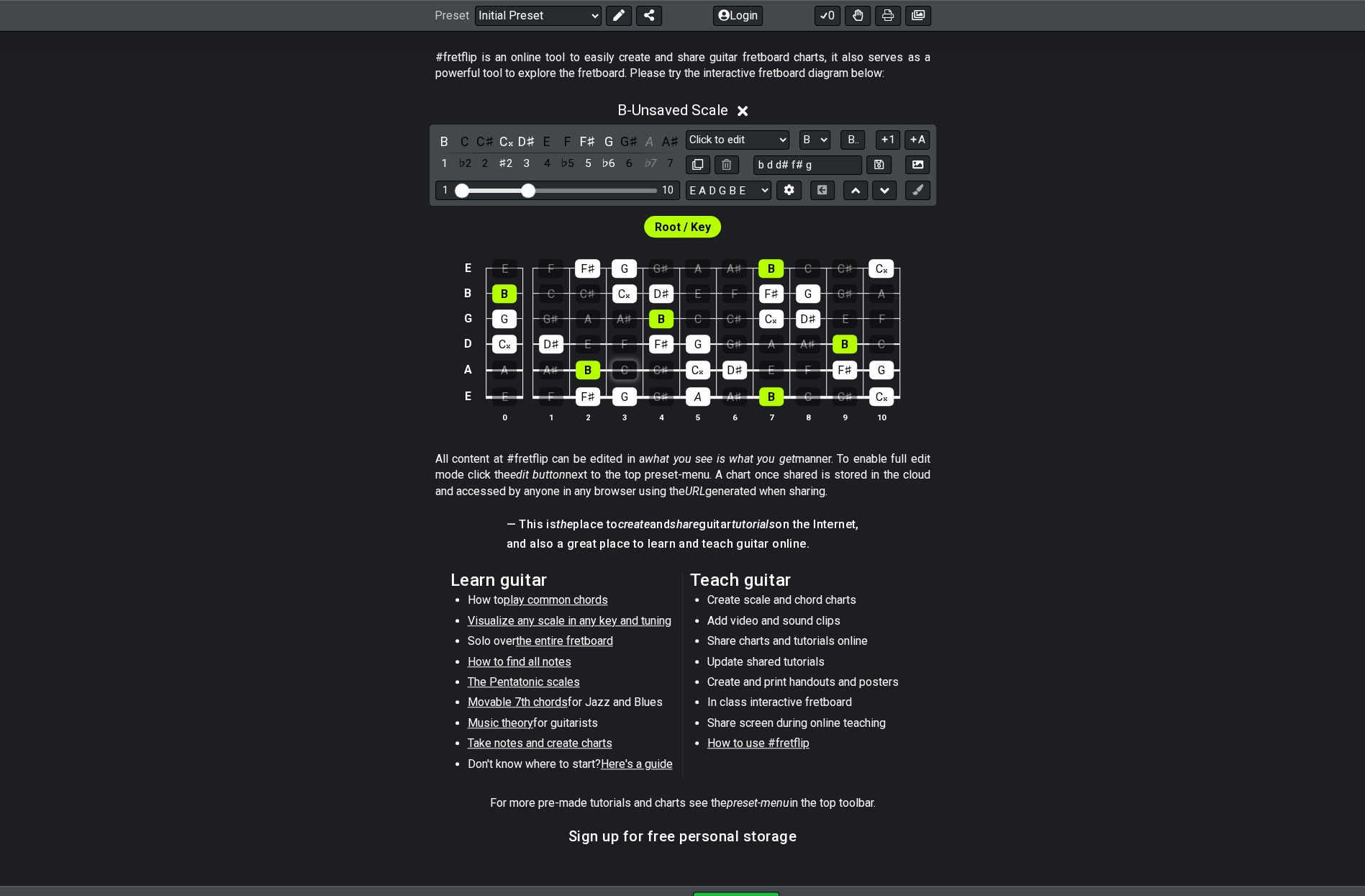
click at [628, 368] on div "C" at bounding box center [624, 369] width 24 height 19
